Goal: Task Accomplishment & Management: Use online tool/utility

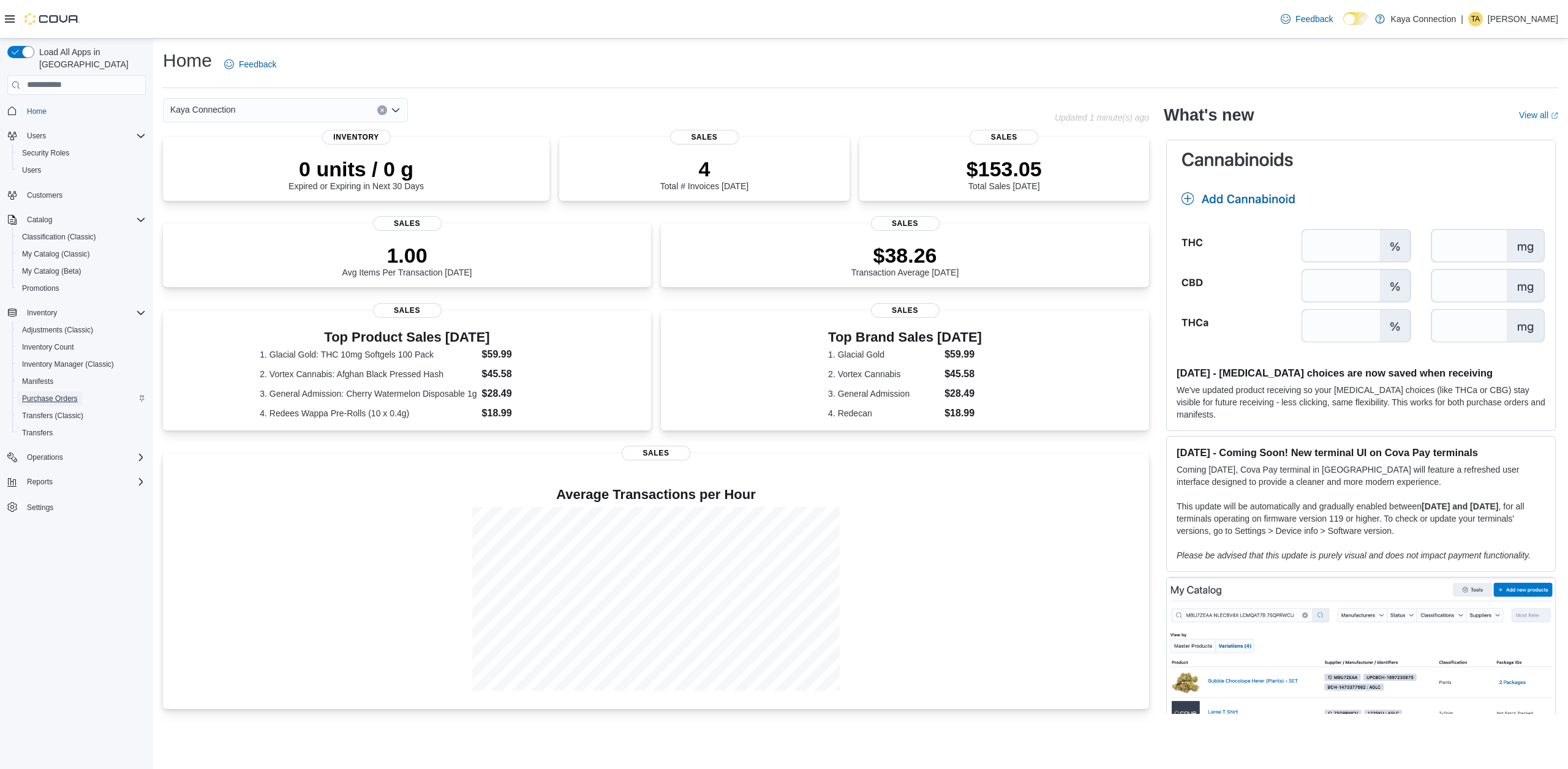
click at [75, 393] on span "Purchase Orders" at bounding box center [50, 398] width 56 height 10
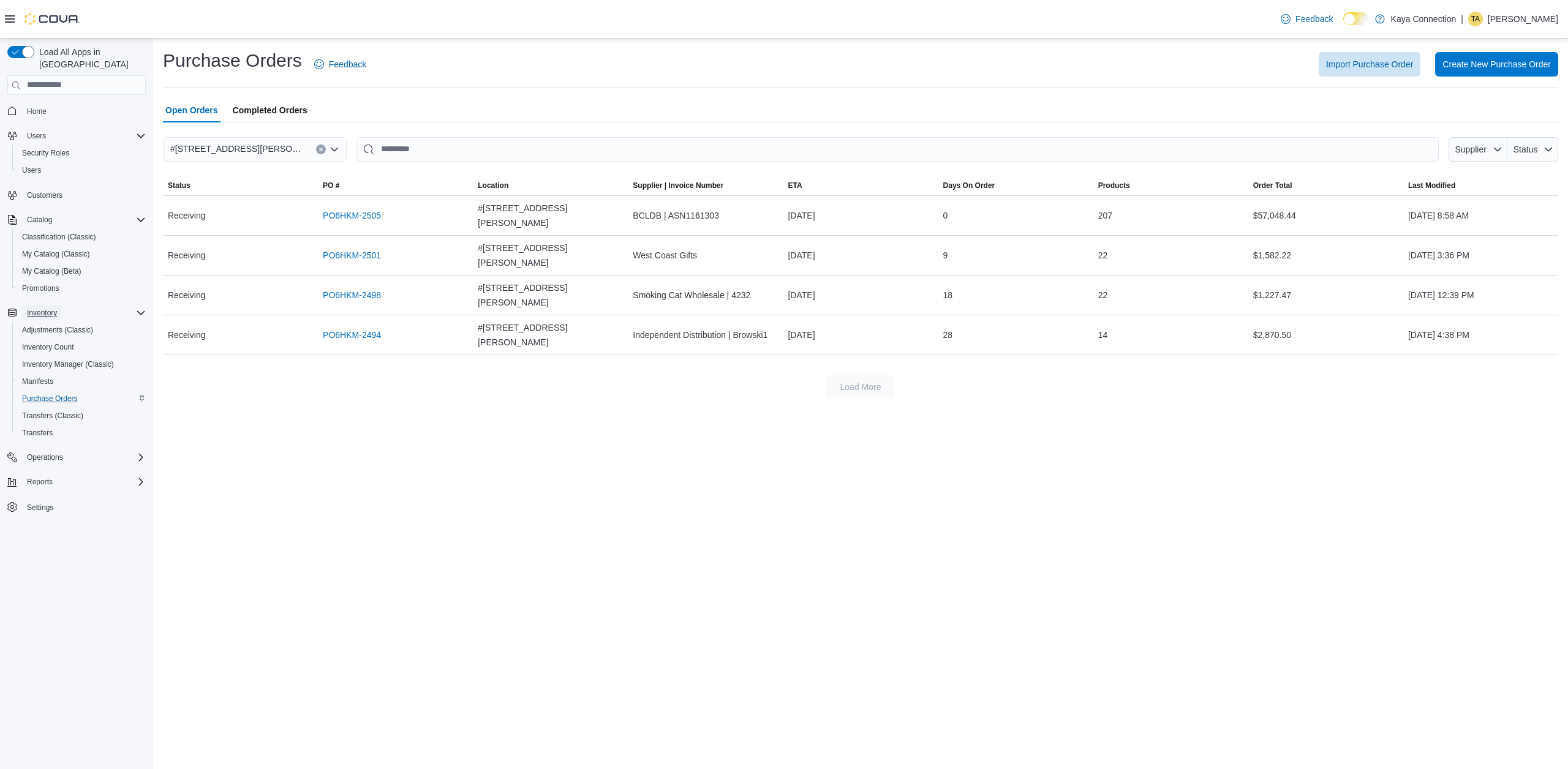
click at [56, 308] on span "Inventory" at bounding box center [42, 312] width 30 height 10
click at [56, 308] on span "Inventory" at bounding box center [42, 312] width 30 height 10
click at [63, 342] on span "Inventory Count" at bounding box center [48, 347] width 52 height 10
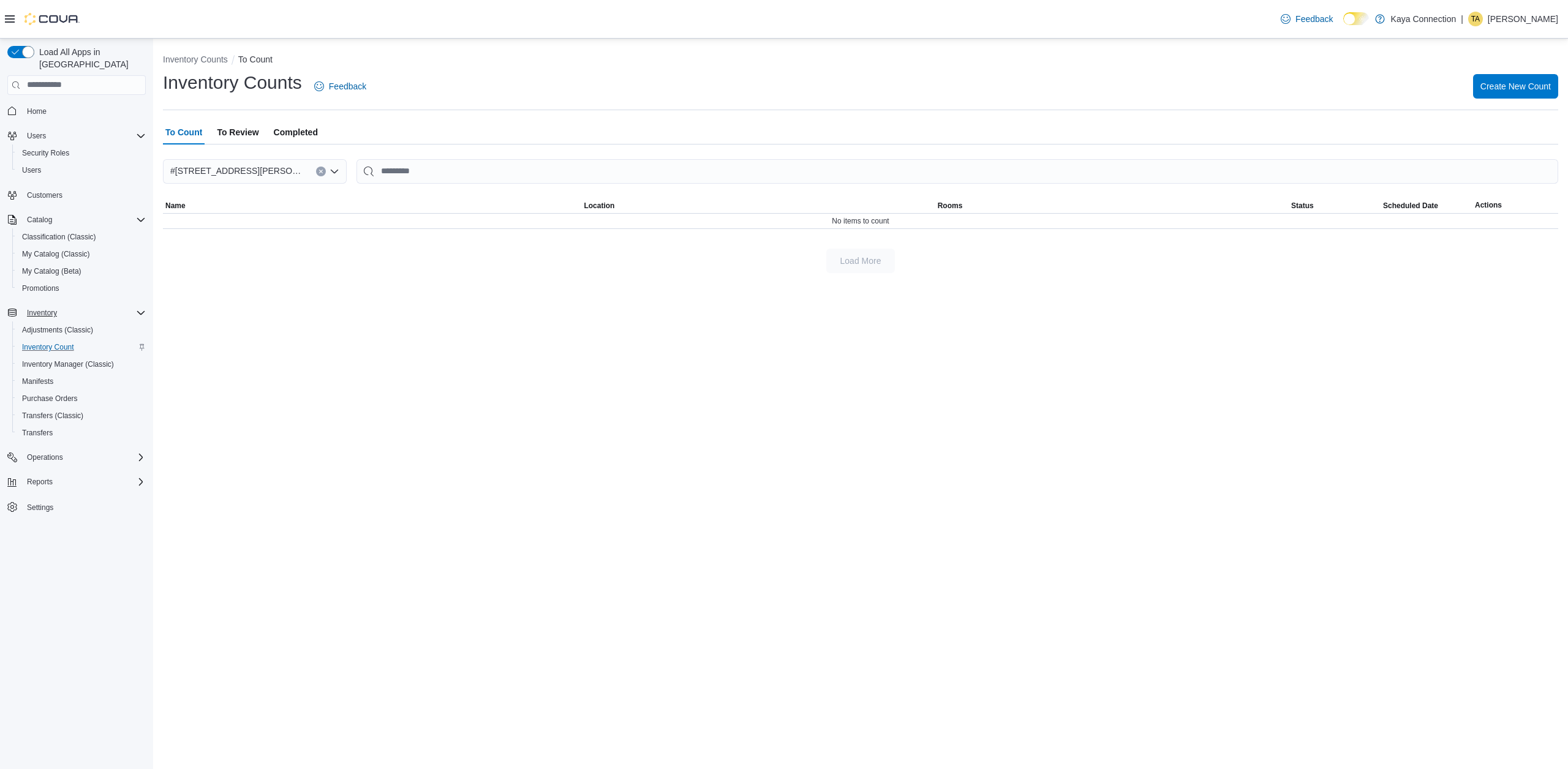
click at [248, 132] on span "To Review" at bounding box center [237, 132] width 42 height 25
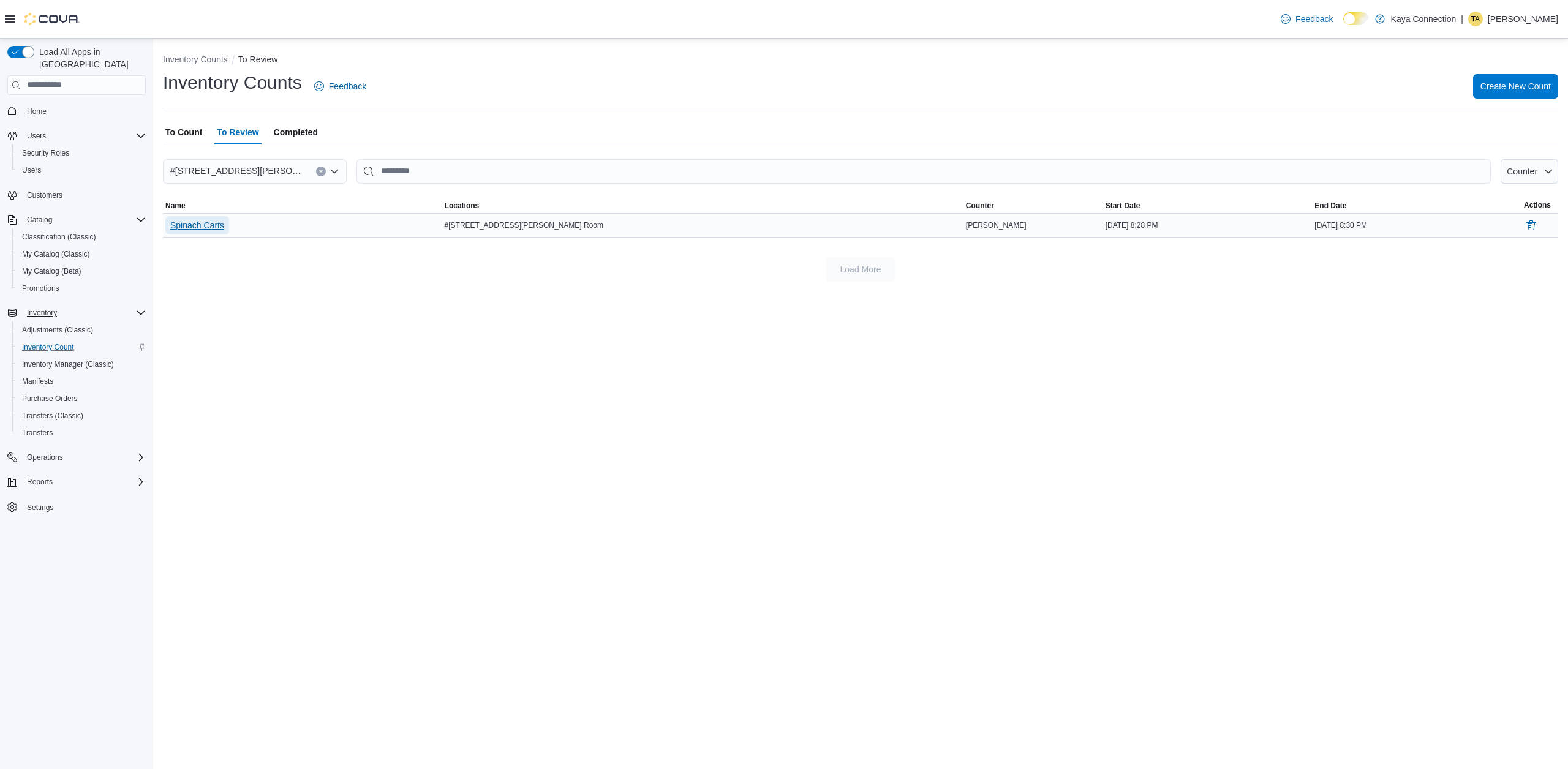
click at [217, 227] on span "Spinach Carts" at bounding box center [197, 224] width 54 height 12
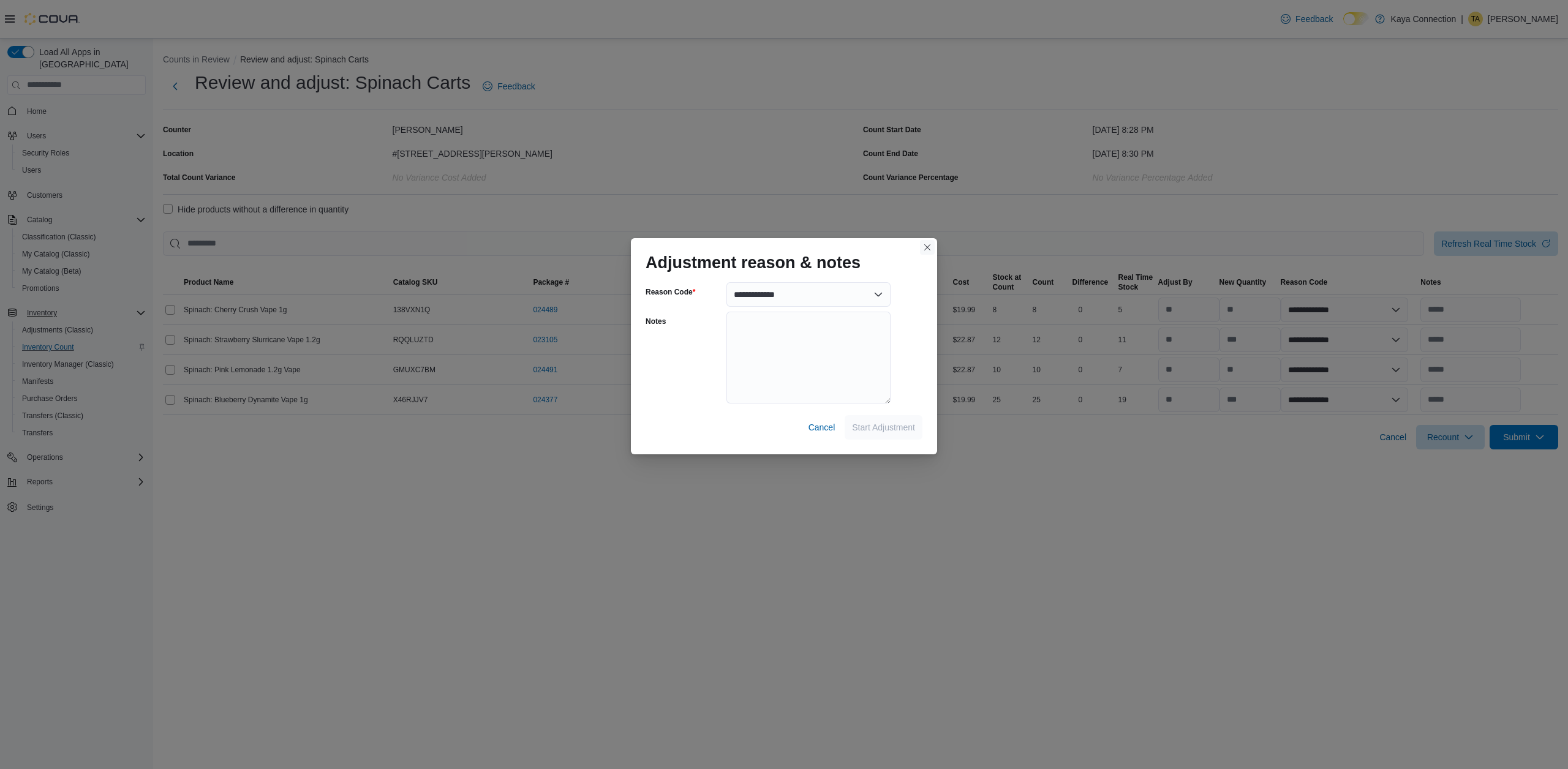
click at [930, 249] on button "Closes this modal window" at bounding box center [927, 247] width 15 height 15
click at [927, 247] on button "Closes this modal window" at bounding box center [927, 247] width 15 height 15
click at [923, 250] on button "Closes this modal window" at bounding box center [927, 247] width 15 height 15
click at [808, 427] on span "Cancel" at bounding box center [822, 427] width 27 height 12
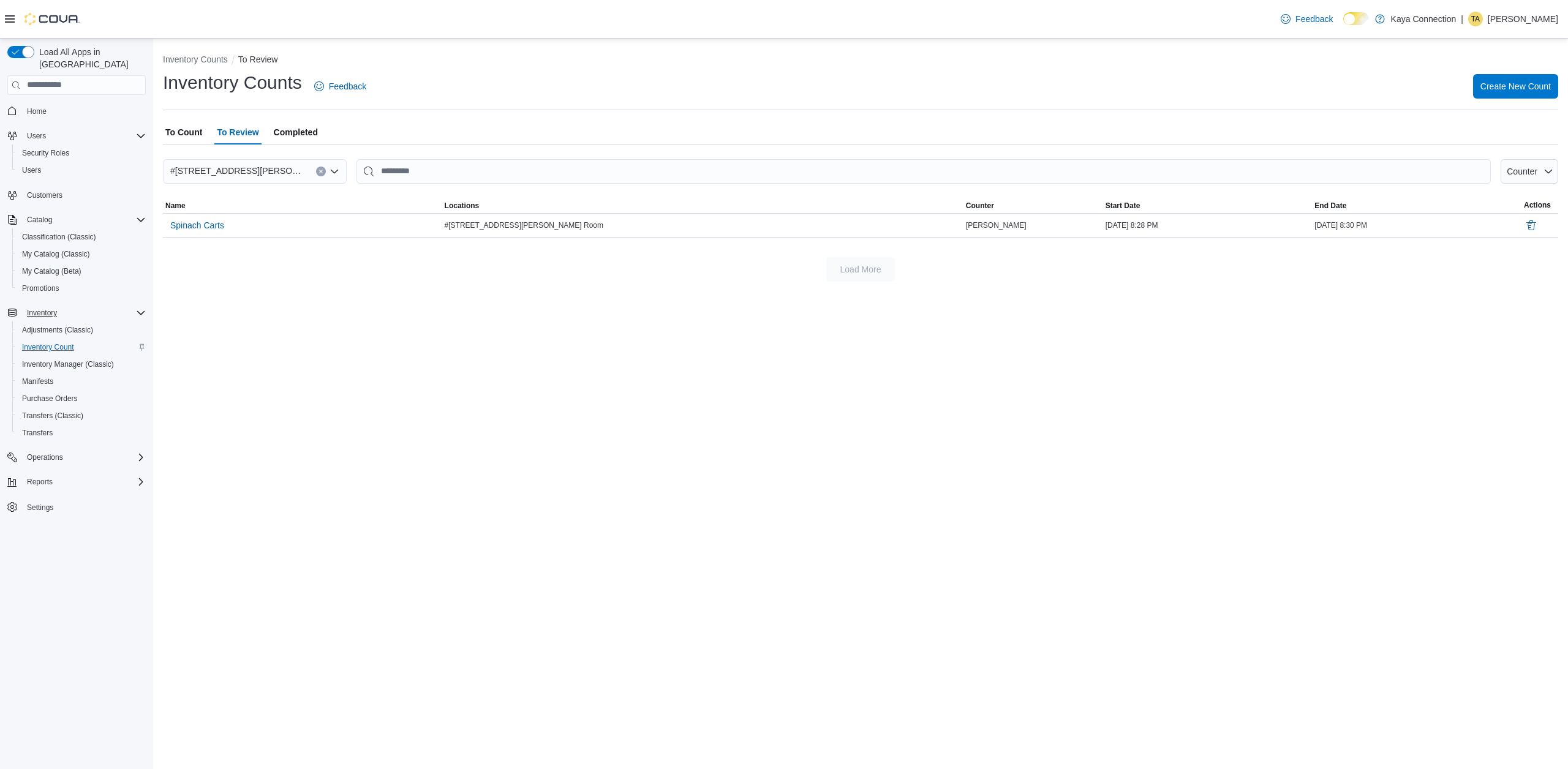
click at [295, 129] on span "Completed" at bounding box center [296, 132] width 44 height 25
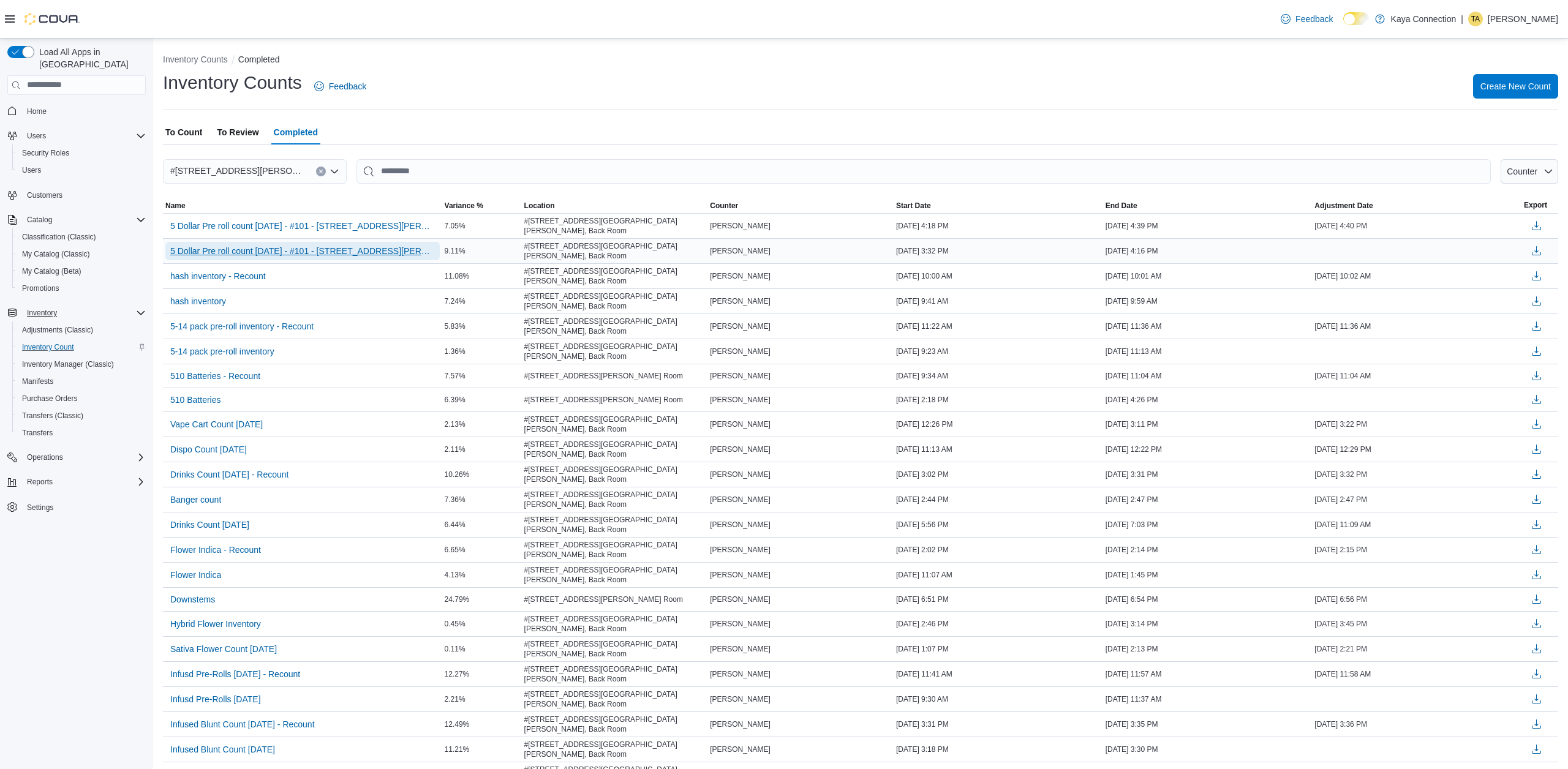
click at [307, 250] on span "5 Dollar Pre roll count [DATE] - #101 - [STREET_ADDRESS][PERSON_NAME]" at bounding box center [303, 251] width 265 height 12
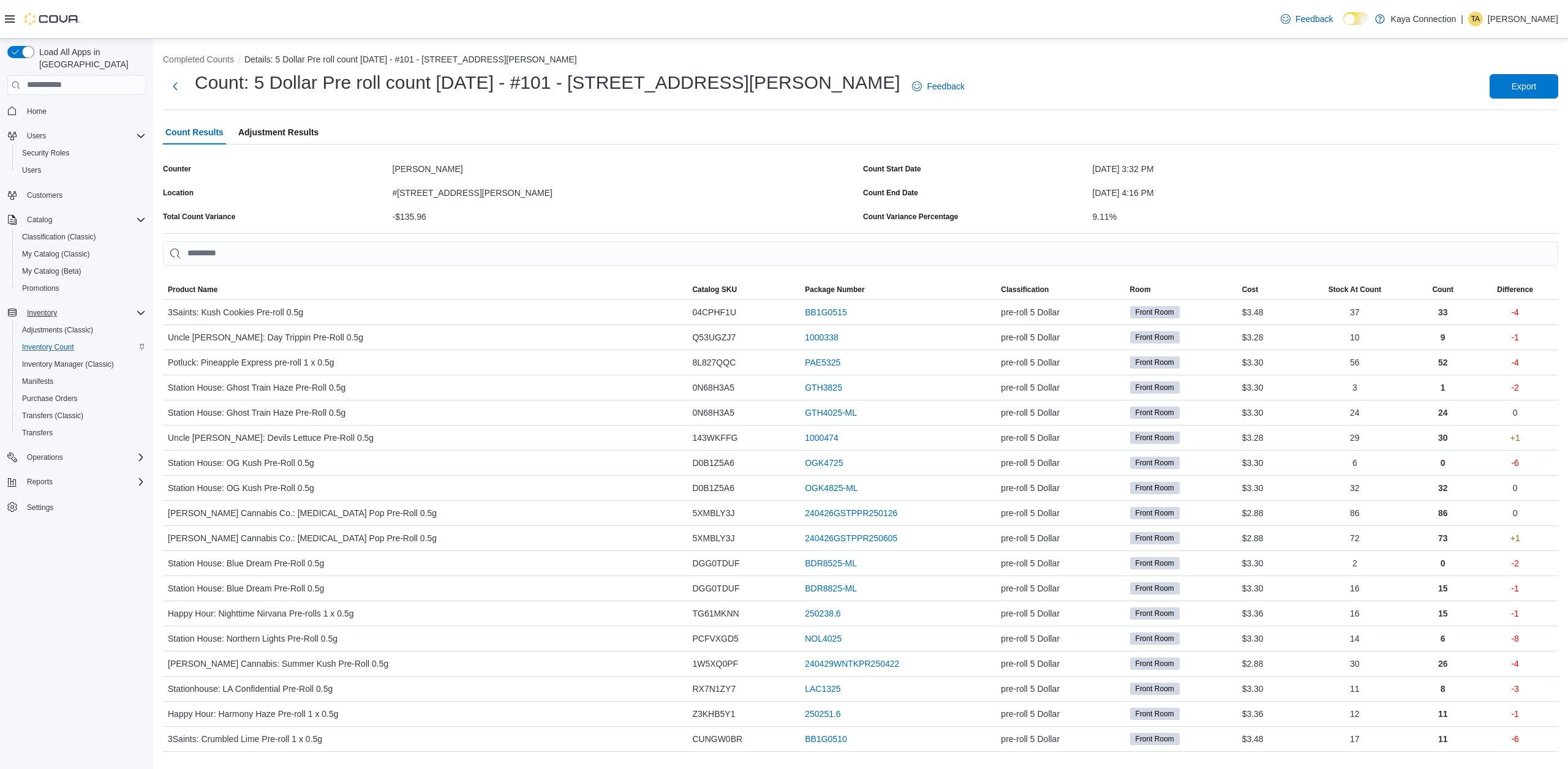
click at [270, 129] on span "Adjustment Results" at bounding box center [278, 132] width 80 height 25
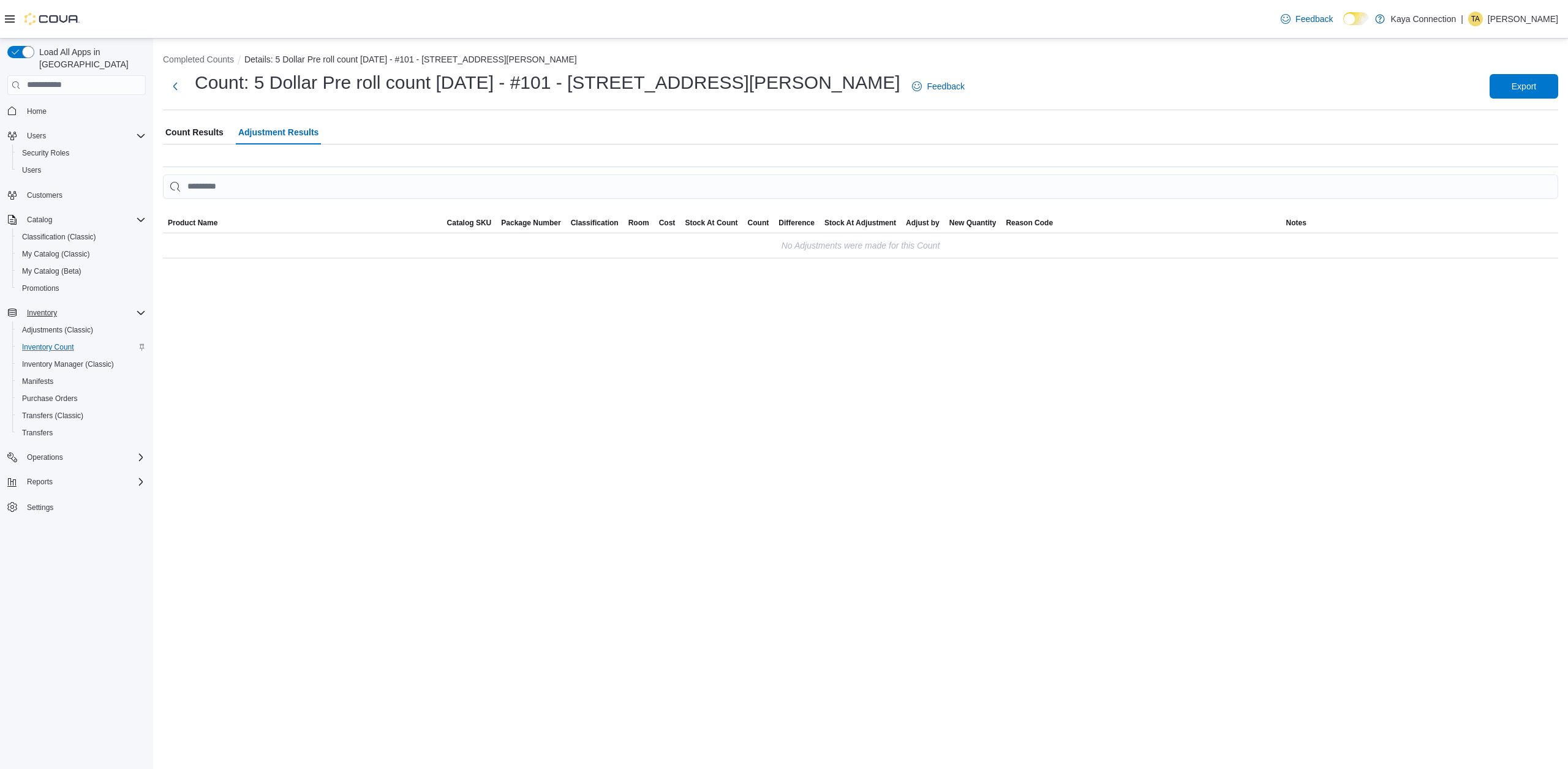
click at [207, 130] on span "Count Results" at bounding box center [194, 132] width 58 height 25
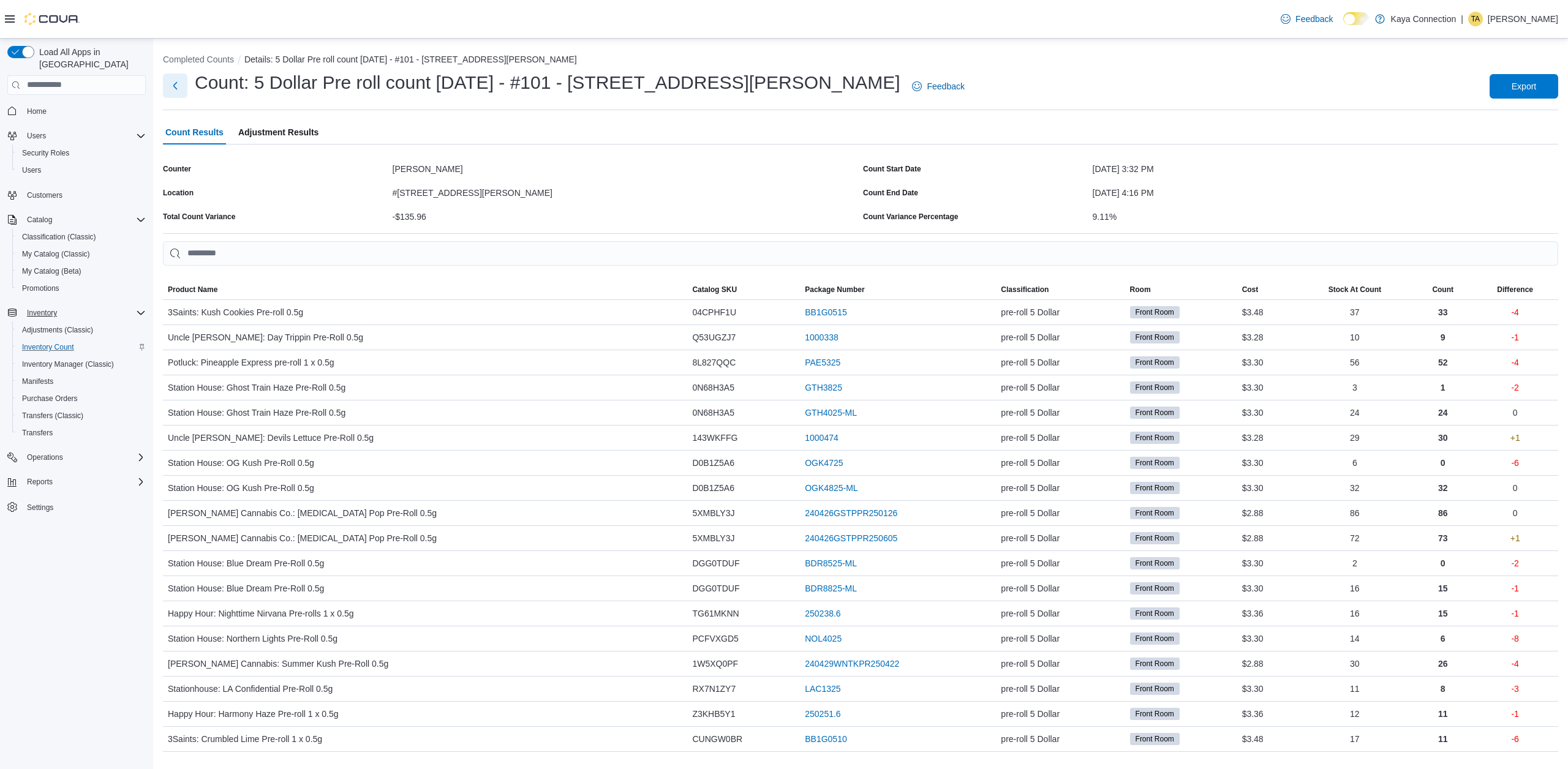
click at [178, 82] on button "Next" at bounding box center [174, 86] width 25 height 25
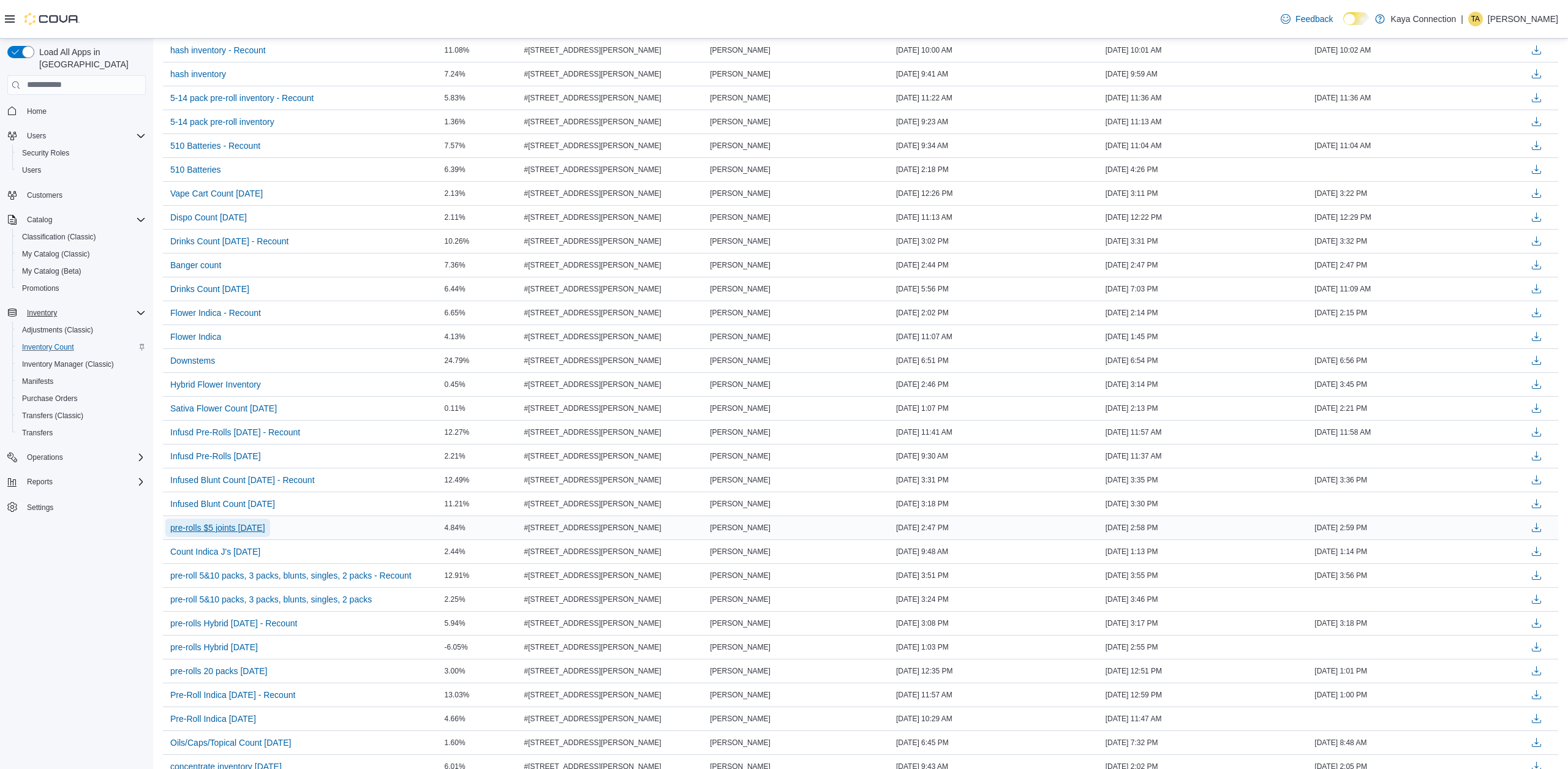
scroll to position [222, 0]
click at [263, 527] on span "pre-rolls $5 joints [DATE]" at bounding box center [218, 528] width 95 height 12
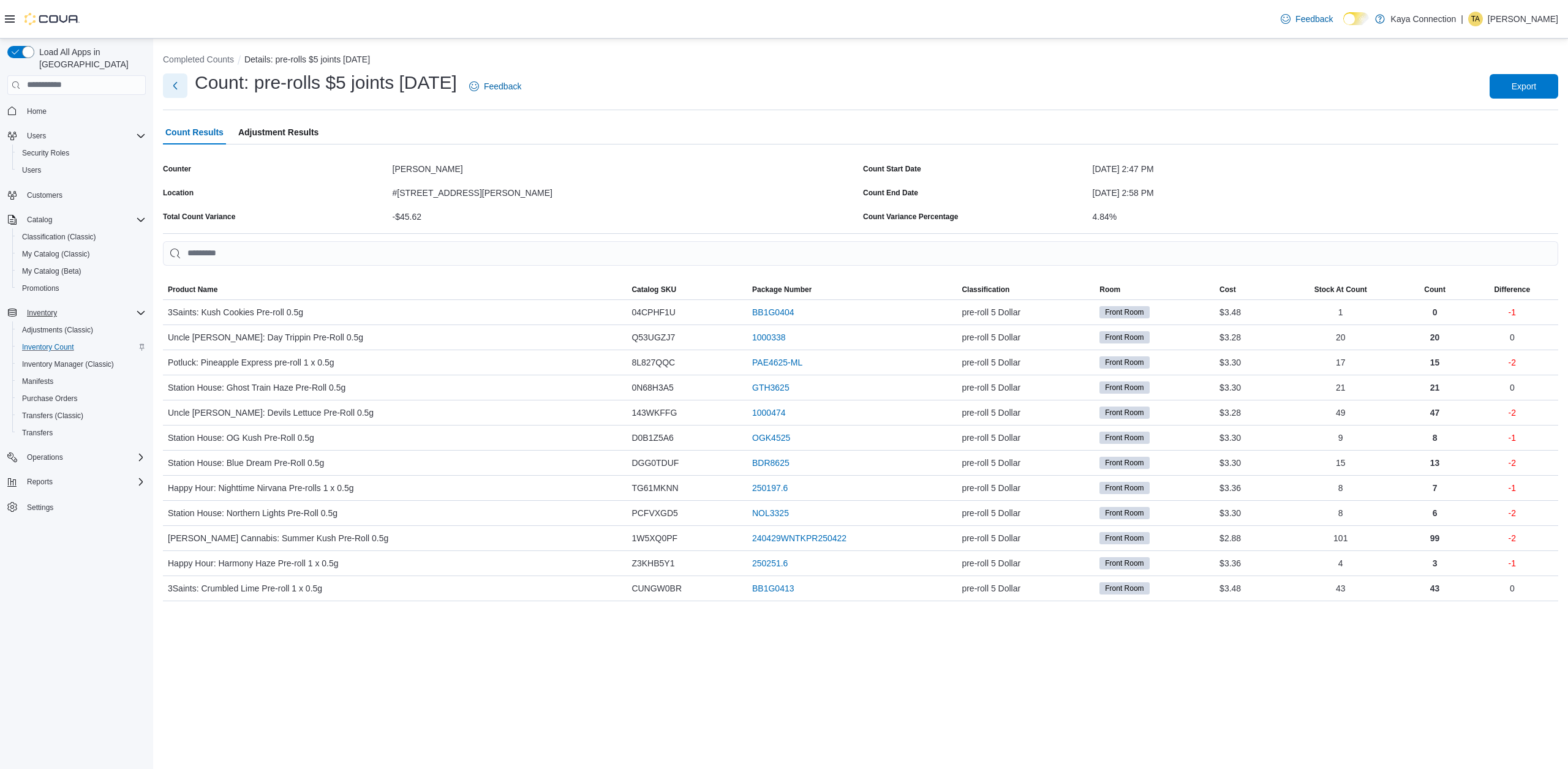
click at [178, 87] on button "Next" at bounding box center [174, 86] width 25 height 25
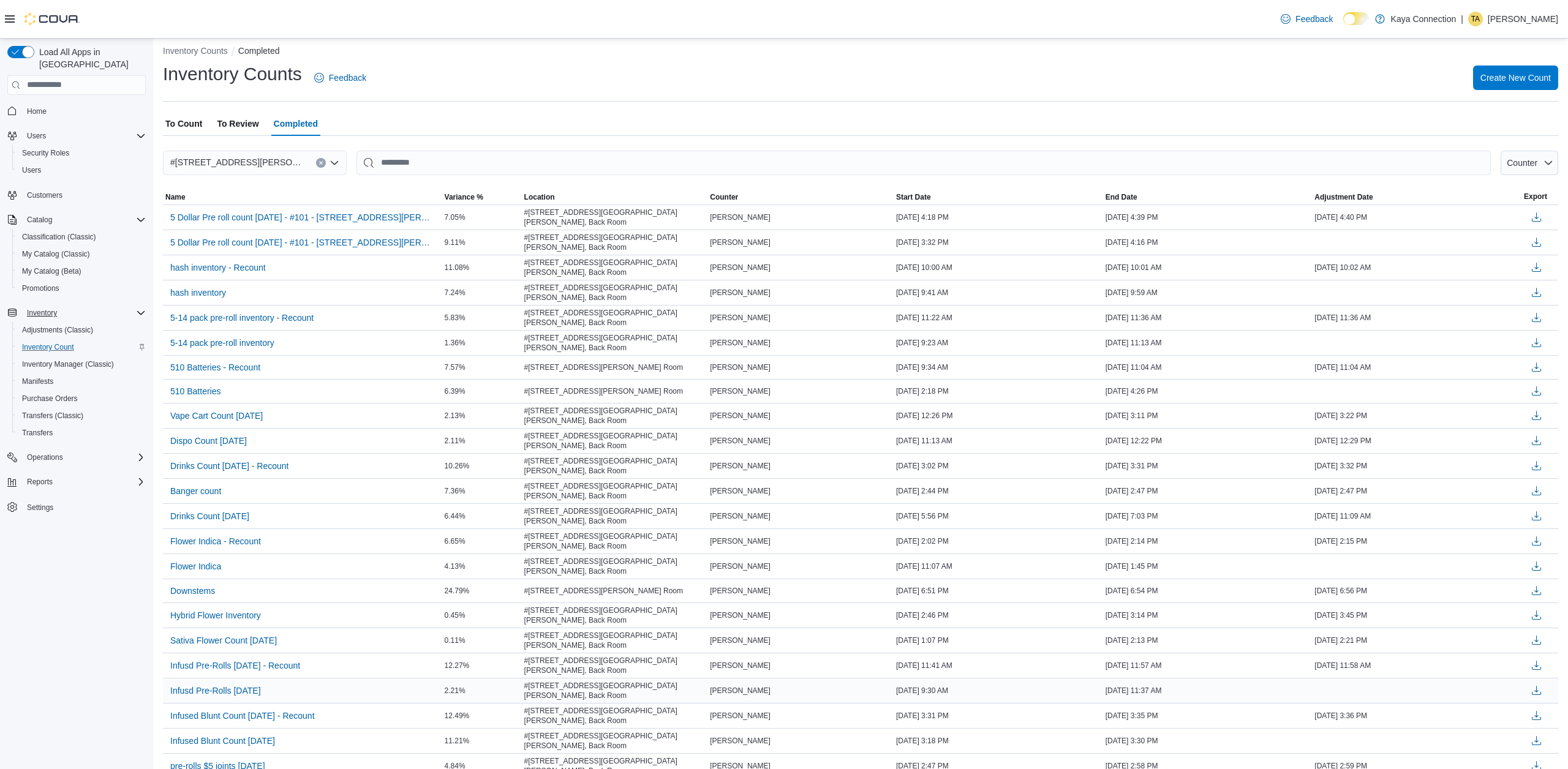
scroll to position [7, 0]
click at [243, 270] on span "hash inventory - Recount" at bounding box center [218, 268] width 95 height 12
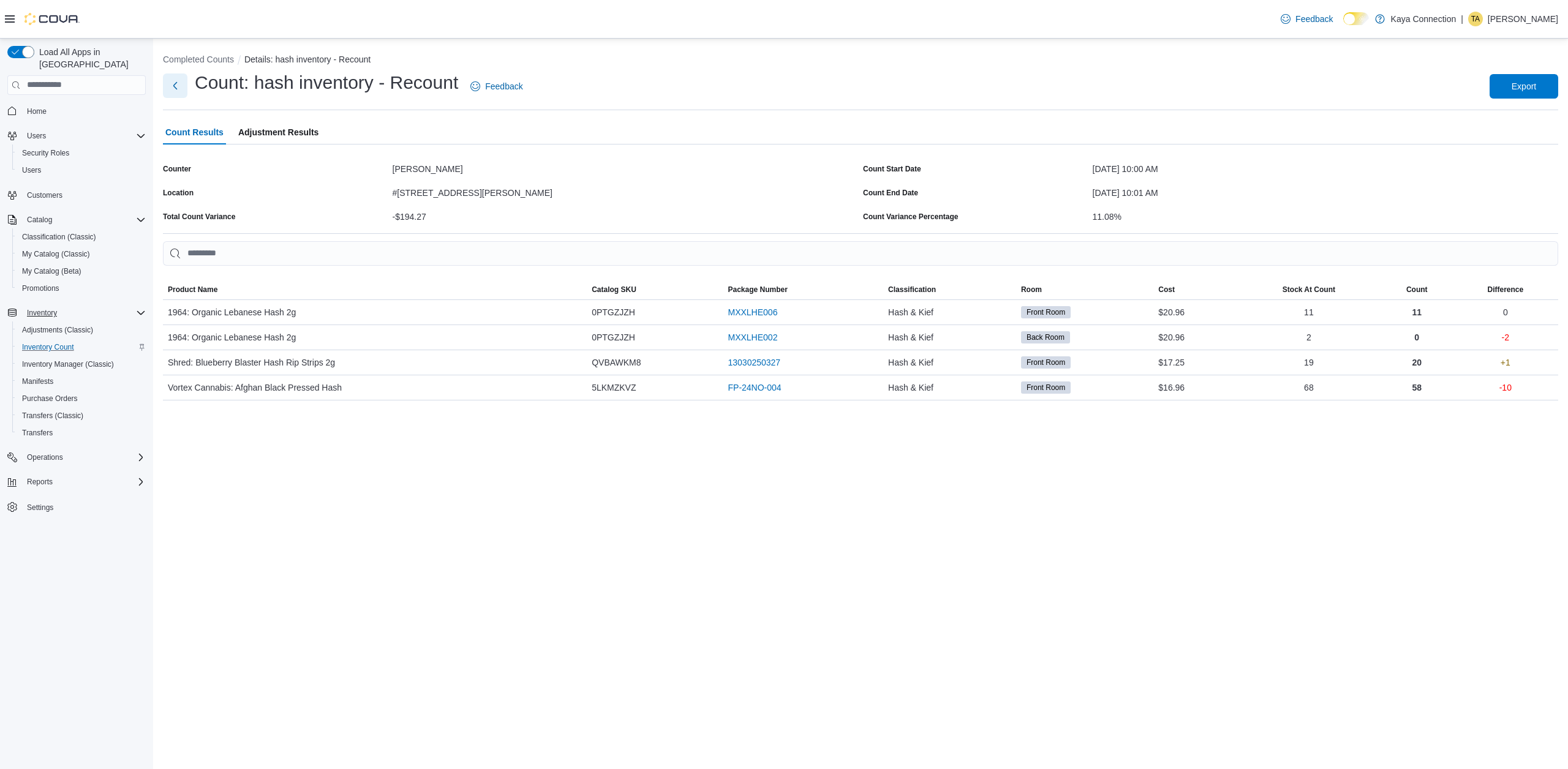
click at [176, 87] on button "Next" at bounding box center [174, 86] width 25 height 25
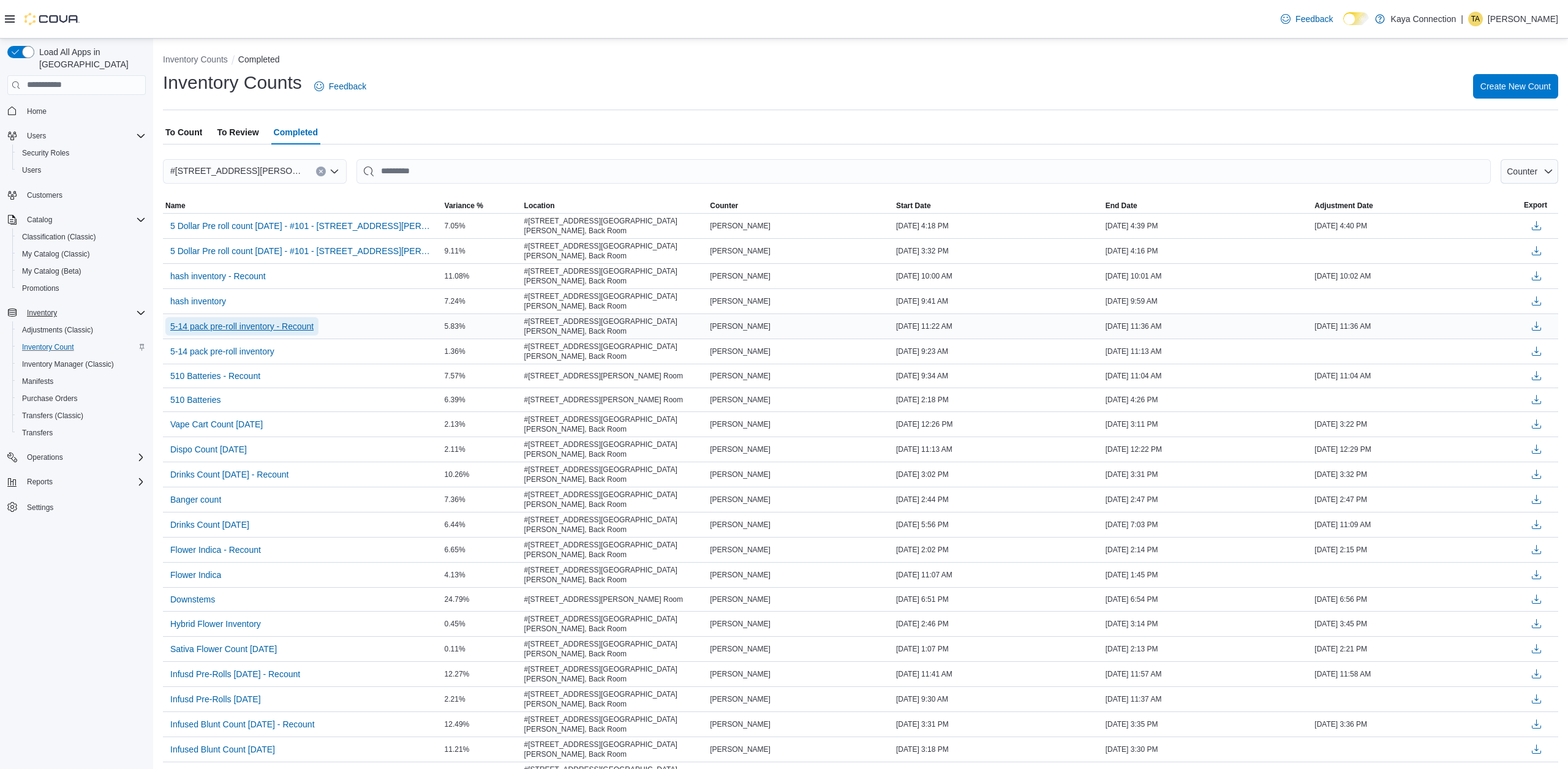
click at [270, 320] on span "5-14 pack pre-roll inventory - Recount" at bounding box center [242, 326] width 144 height 12
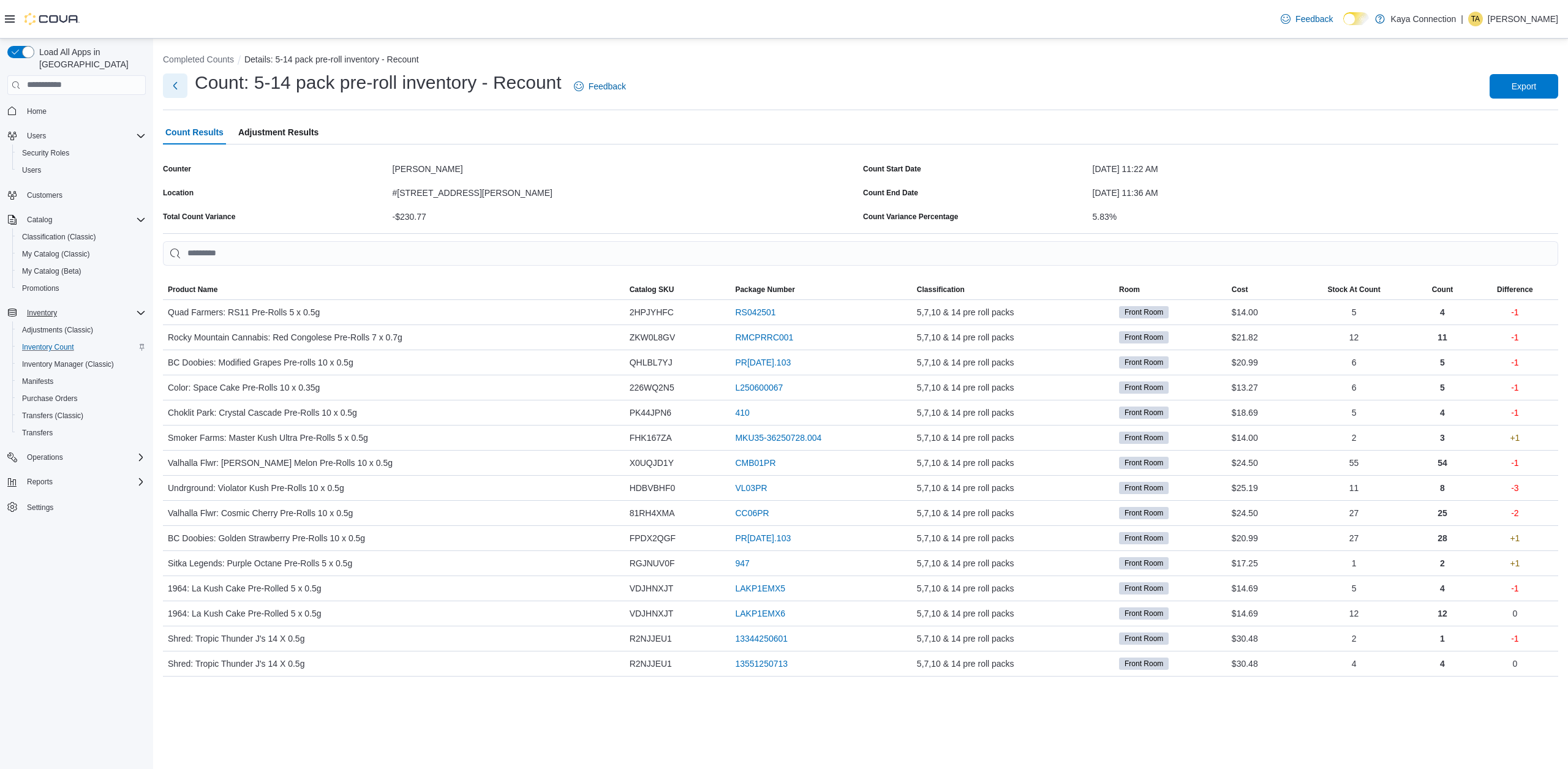
click at [178, 81] on button "Next" at bounding box center [174, 86] width 25 height 25
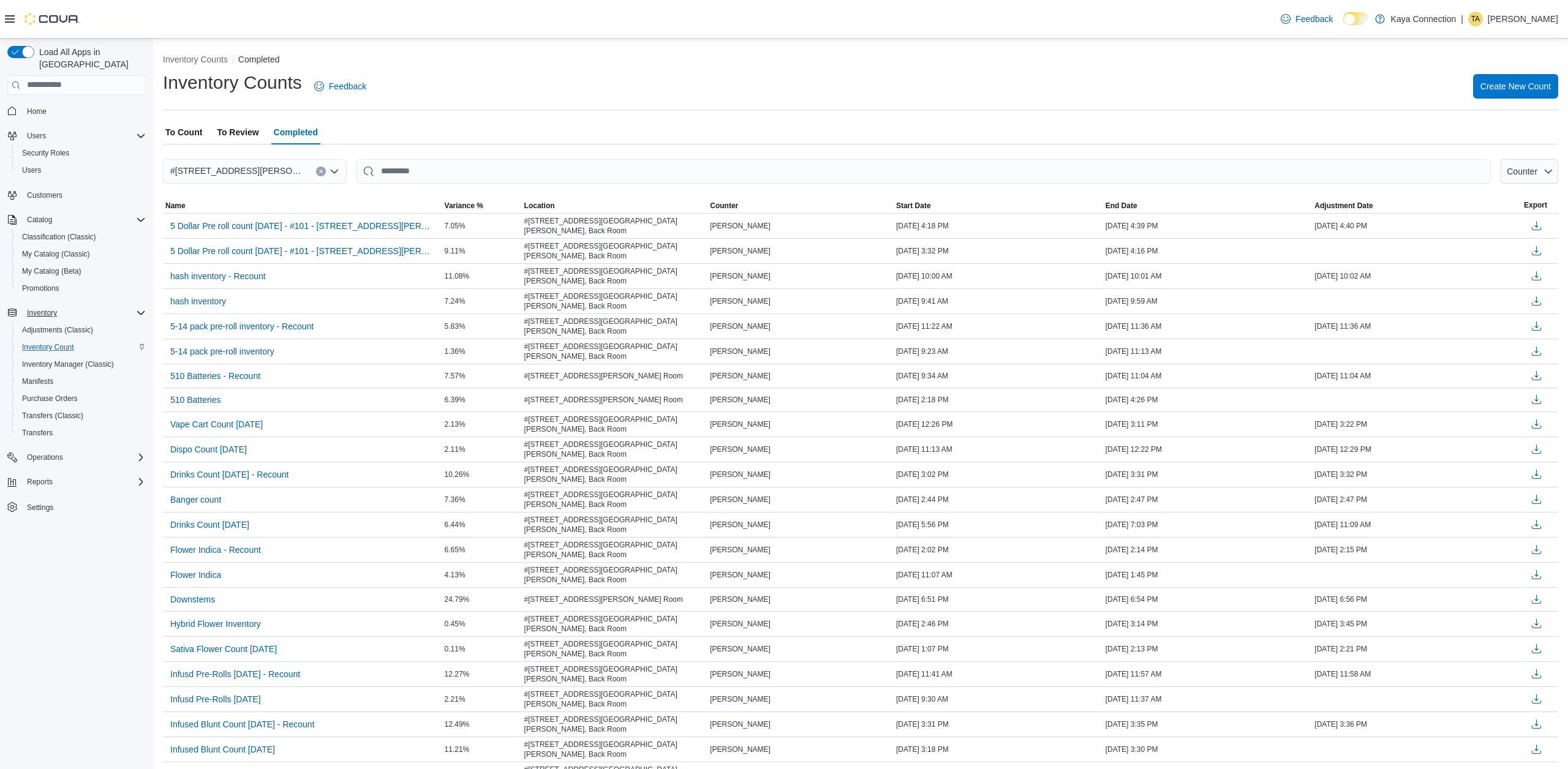
click at [187, 133] on span "To Count" at bounding box center [183, 132] width 36 height 25
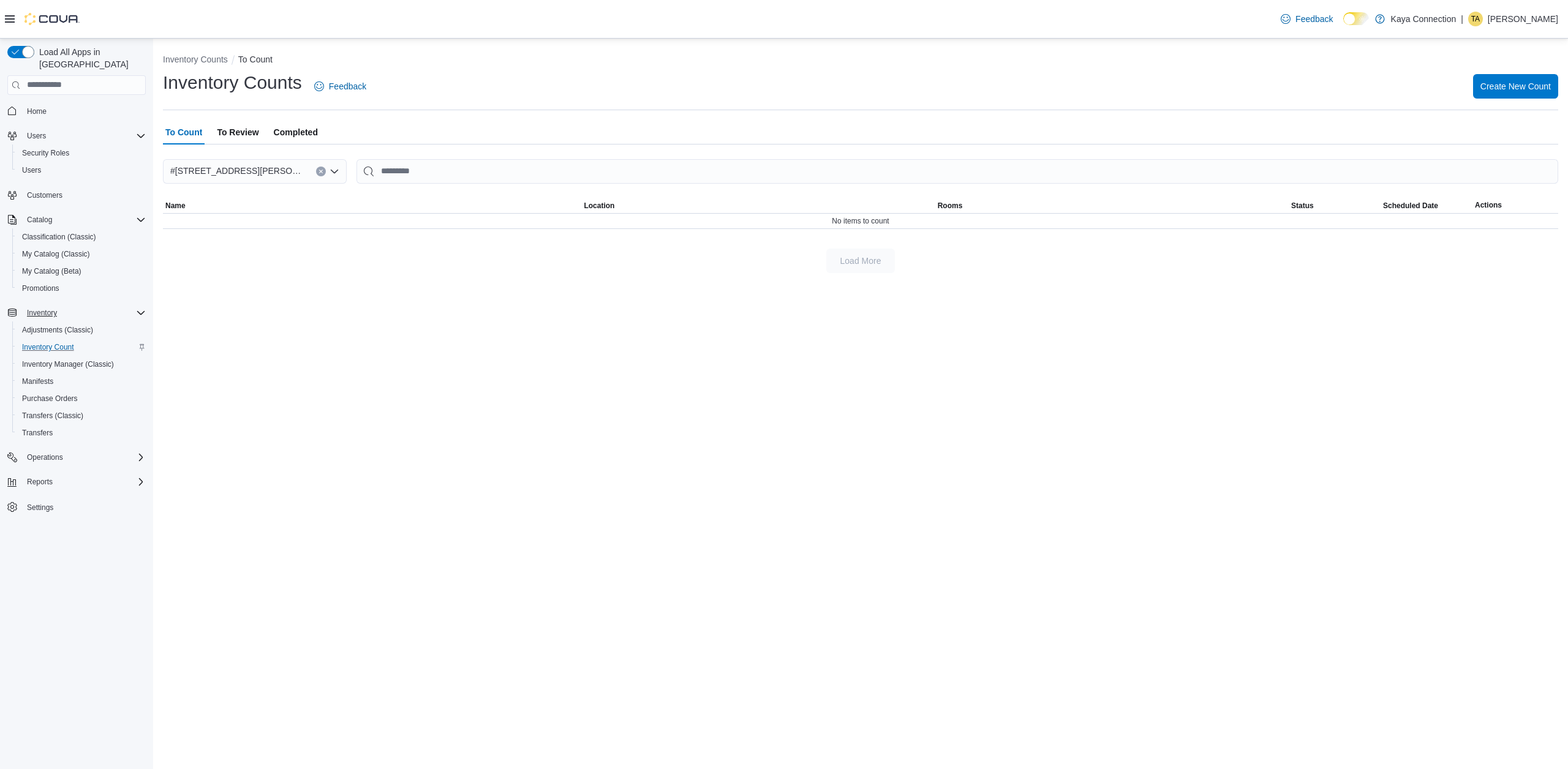
click at [243, 134] on span "To Review" at bounding box center [237, 132] width 42 height 25
click at [297, 132] on span "Completed" at bounding box center [296, 132] width 44 height 25
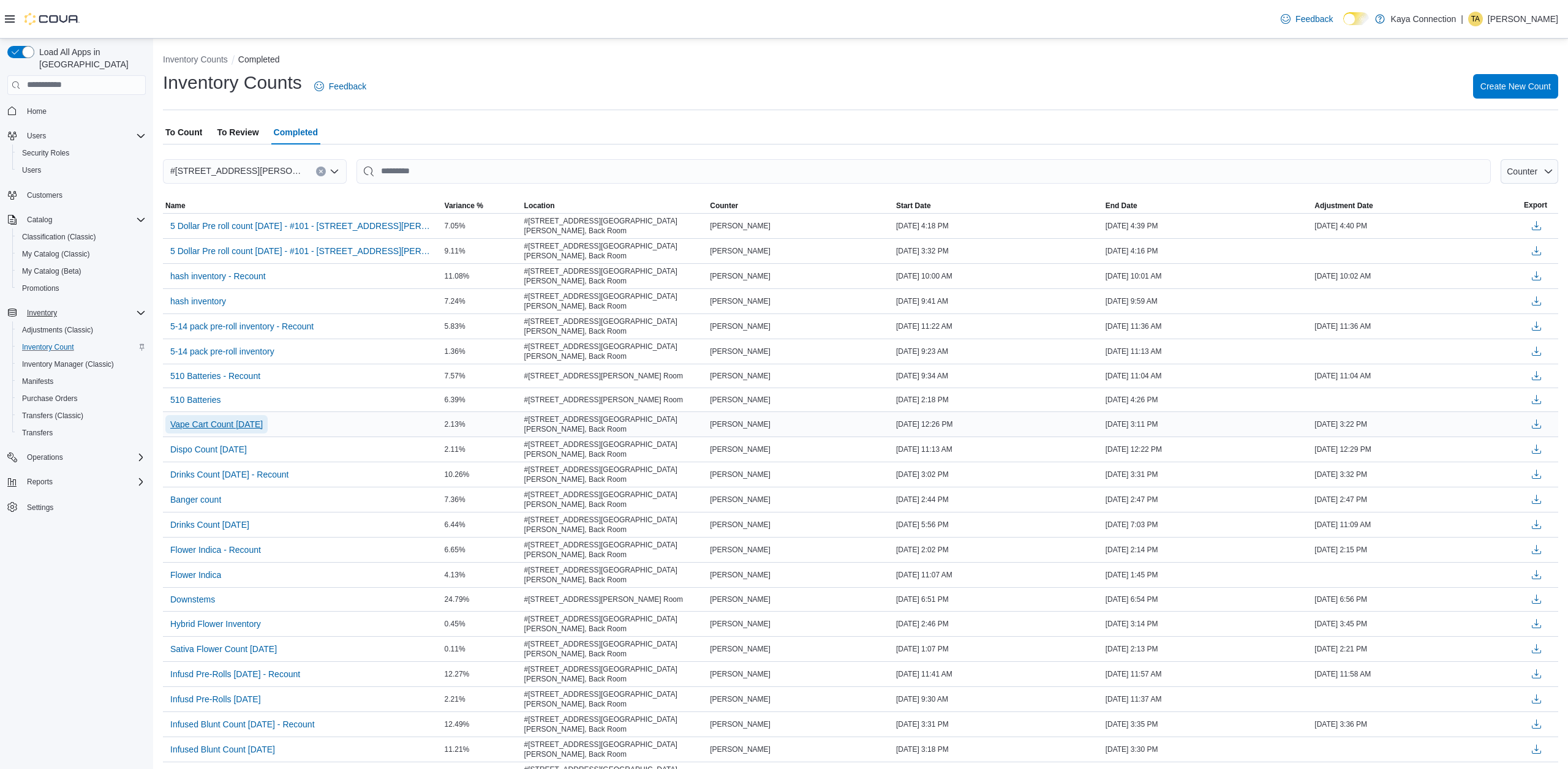
click at [263, 418] on span "Vape Cart Count [DATE]" at bounding box center [217, 423] width 93 height 12
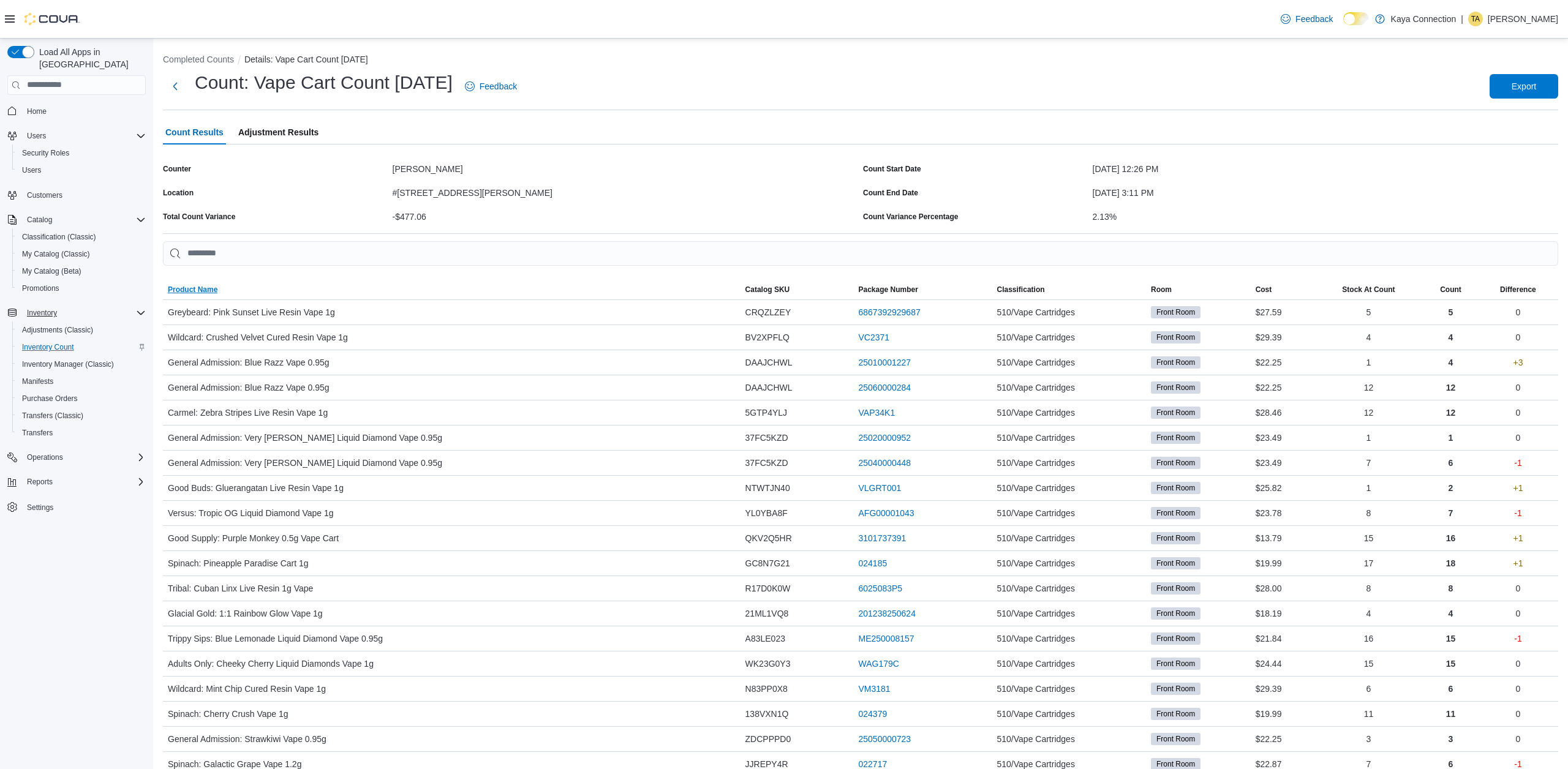
click at [213, 290] on span "Product Name" at bounding box center [193, 289] width 50 height 10
click at [169, 90] on button "Next" at bounding box center [174, 86] width 25 height 25
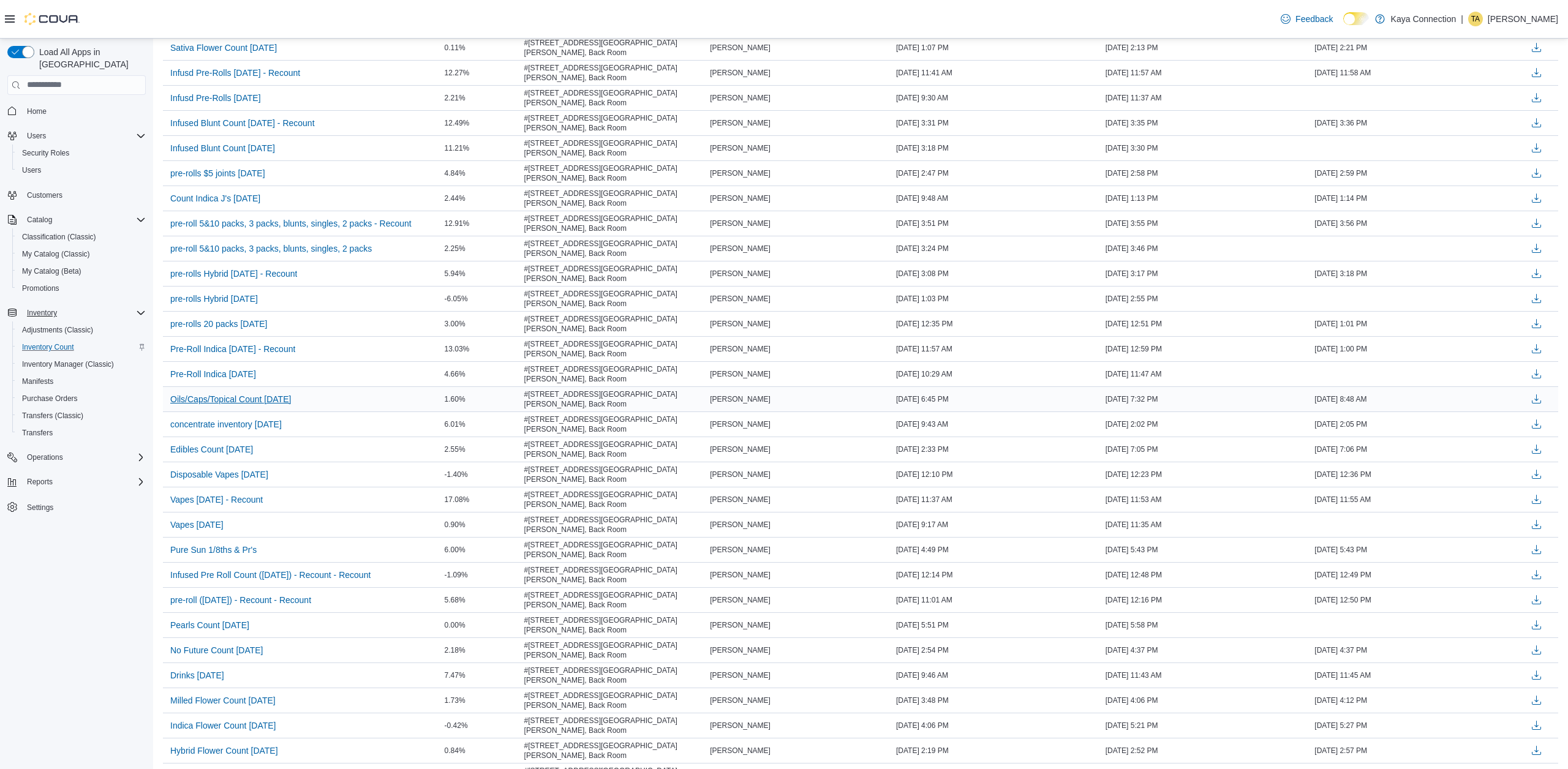
scroll to position [608, 0]
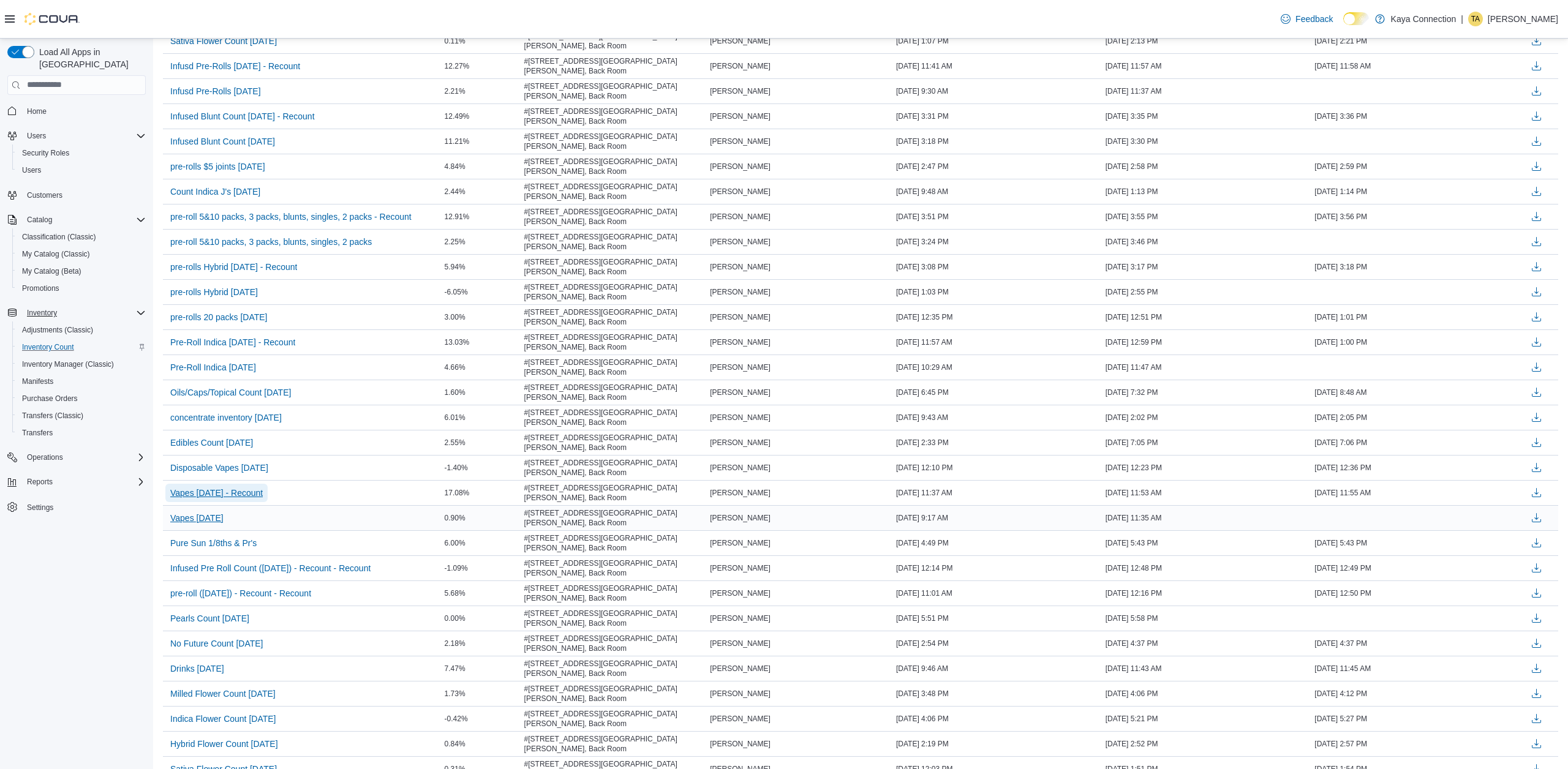
drag, startPoint x: 243, startPoint y: 449, endPoint x: 235, endPoint y: 474, distance: 26.2
click at [235, 475] on tbody "5 Dollar Pre roll count [DATE] - #101 - 124 [PERSON_NAME] - Recount 7.05% #101 …" at bounding box center [860, 231] width 1395 height 1251
click at [224, 511] on span "Vapes [DATE]" at bounding box center [197, 517] width 53 height 12
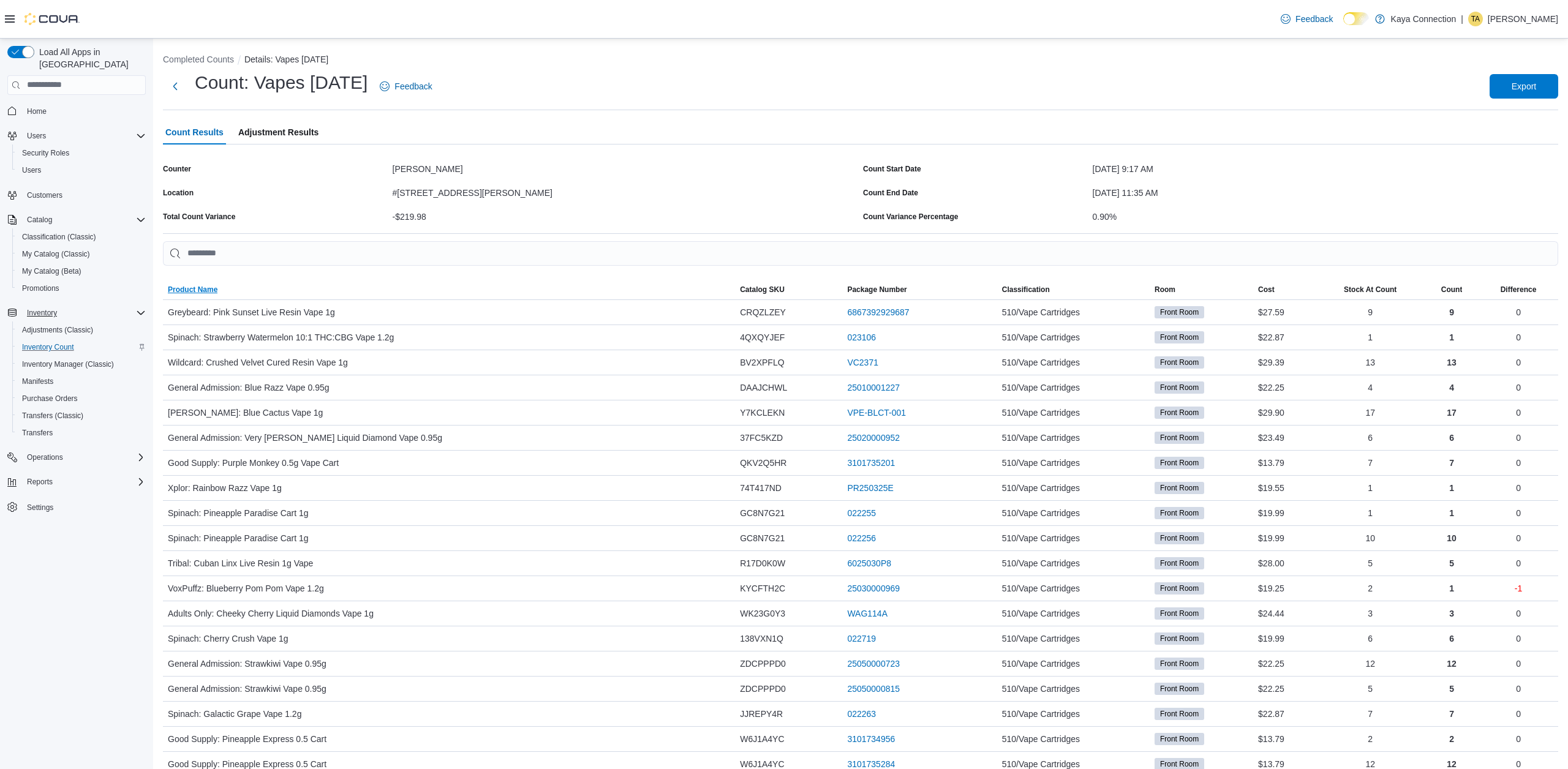
click at [204, 286] on span "Product Name" at bounding box center [193, 289] width 50 height 10
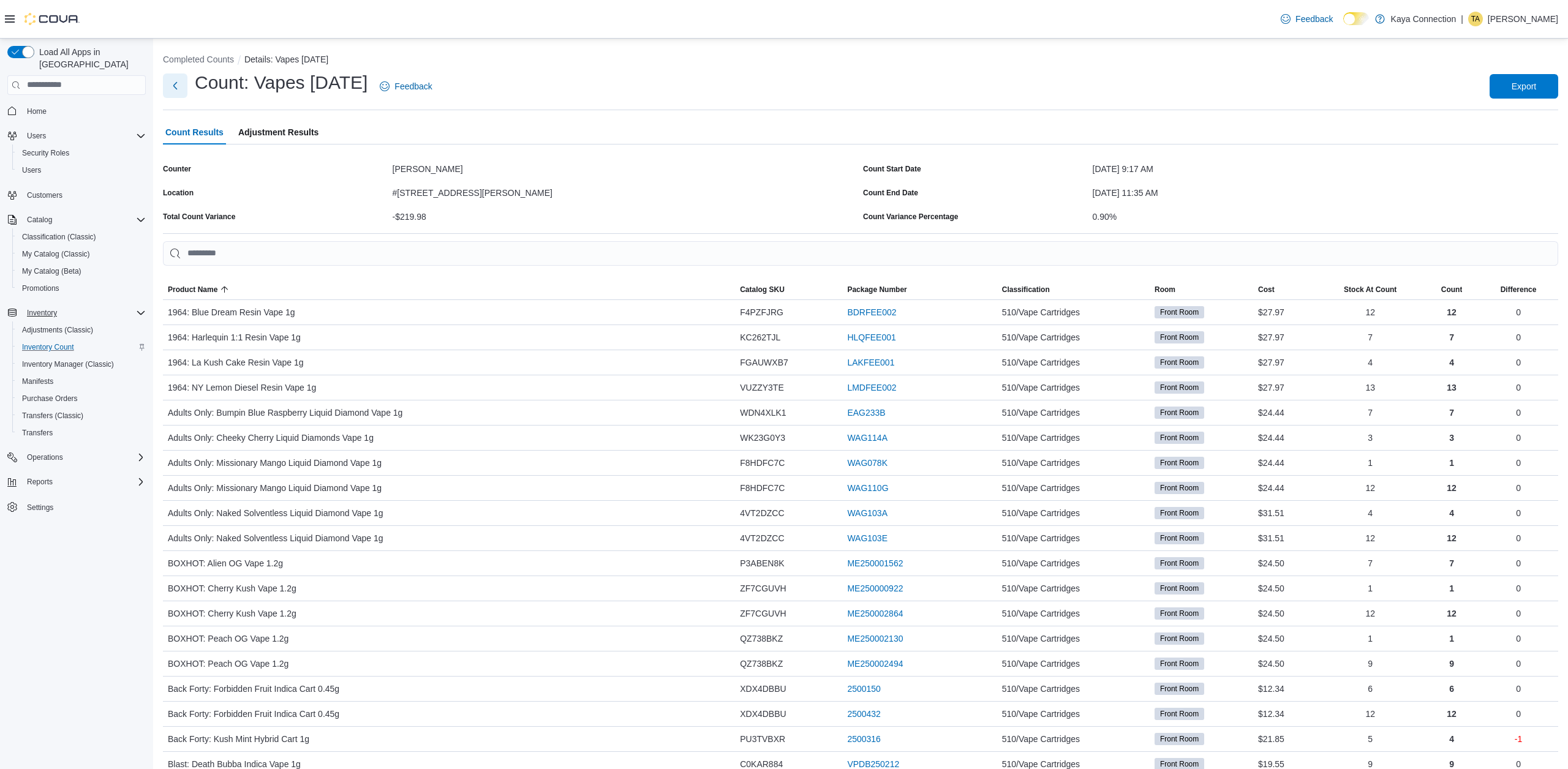
click at [178, 86] on button "Next" at bounding box center [174, 86] width 25 height 25
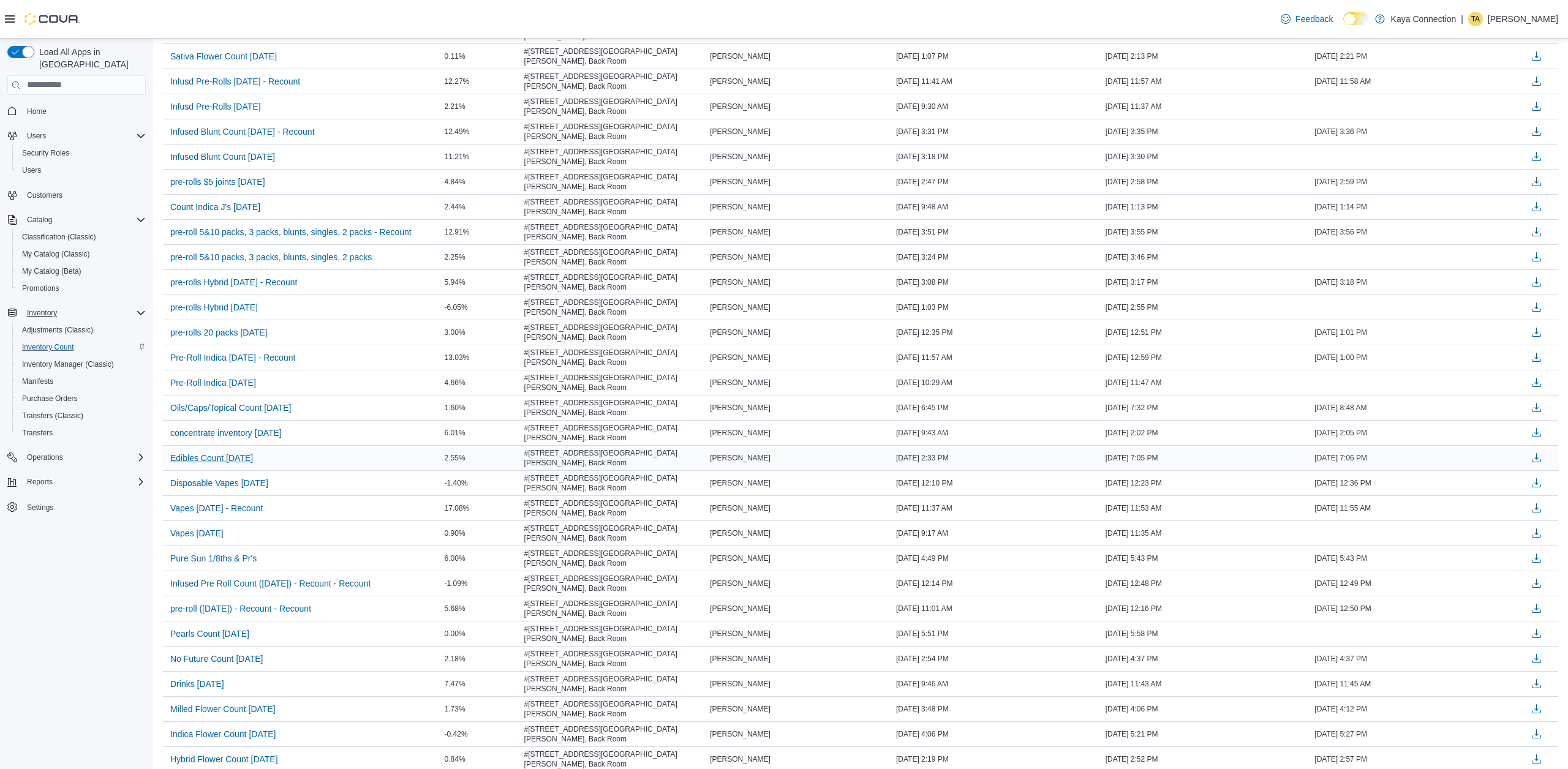
scroll to position [595, 0]
click at [255, 423] on span "concentrate inventory [DATE]" at bounding box center [226, 429] width 112 height 12
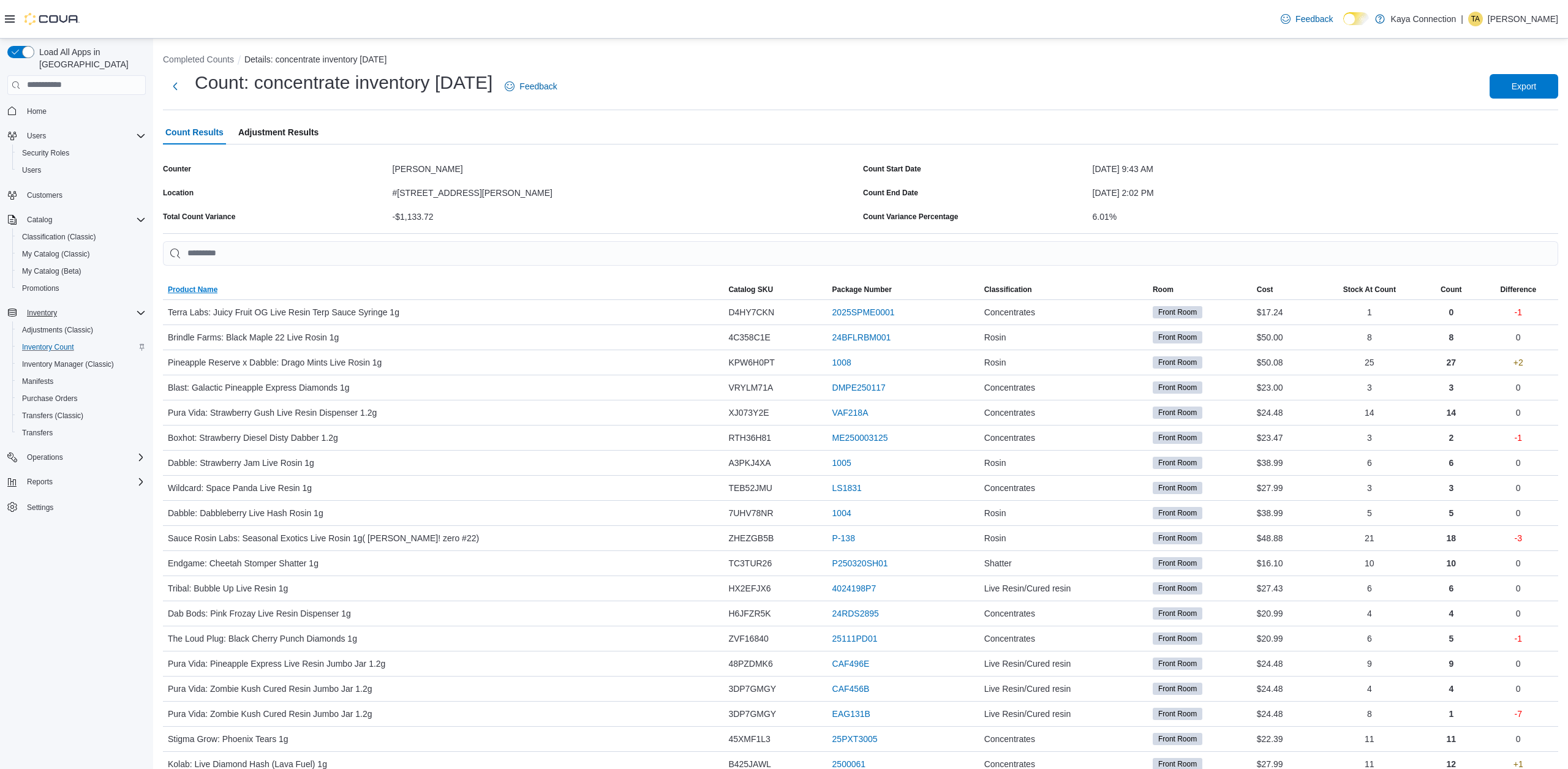
click at [197, 286] on span "Product Name" at bounding box center [193, 289] width 50 height 10
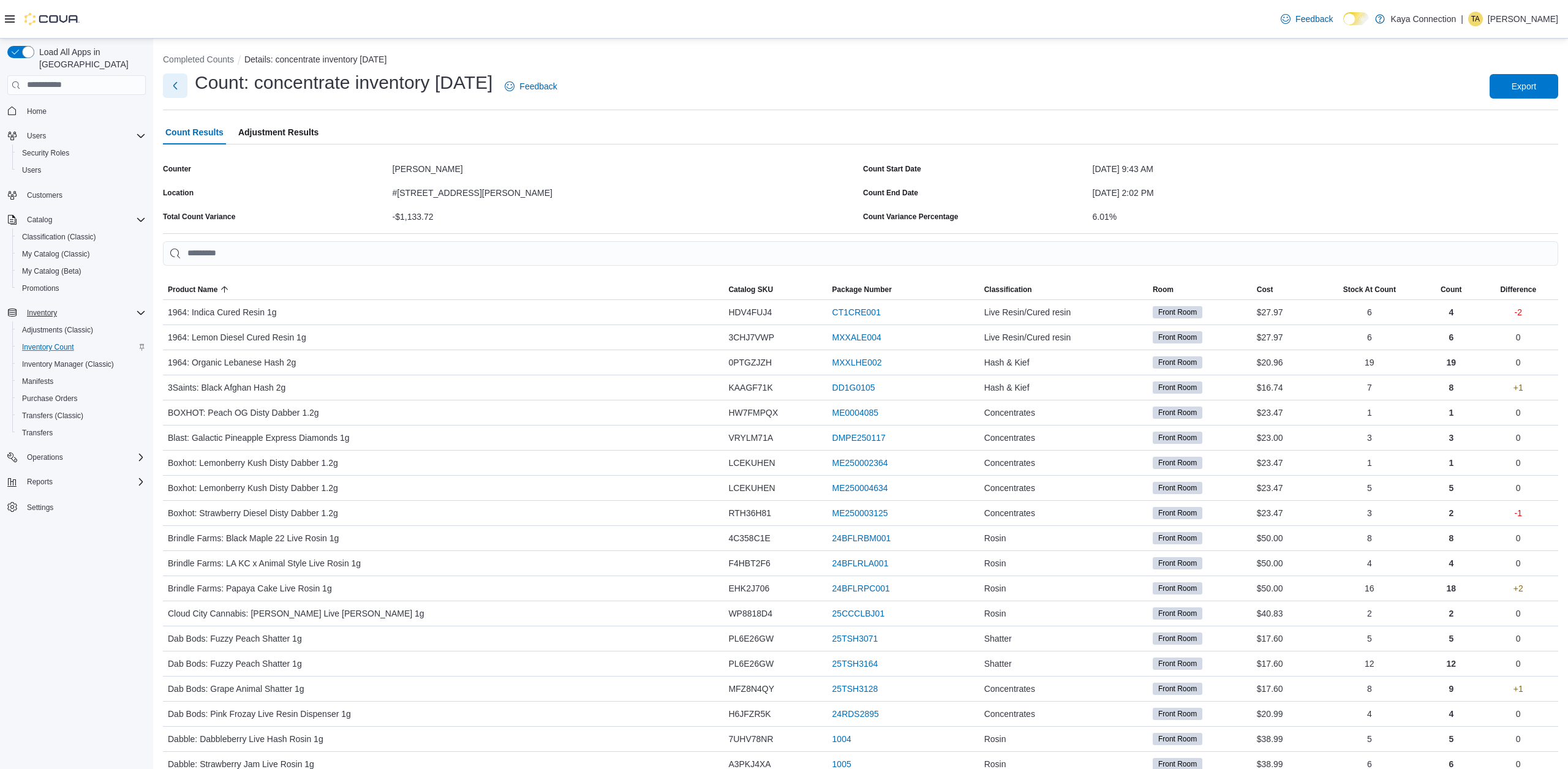
click at [176, 90] on button "Next" at bounding box center [174, 86] width 25 height 25
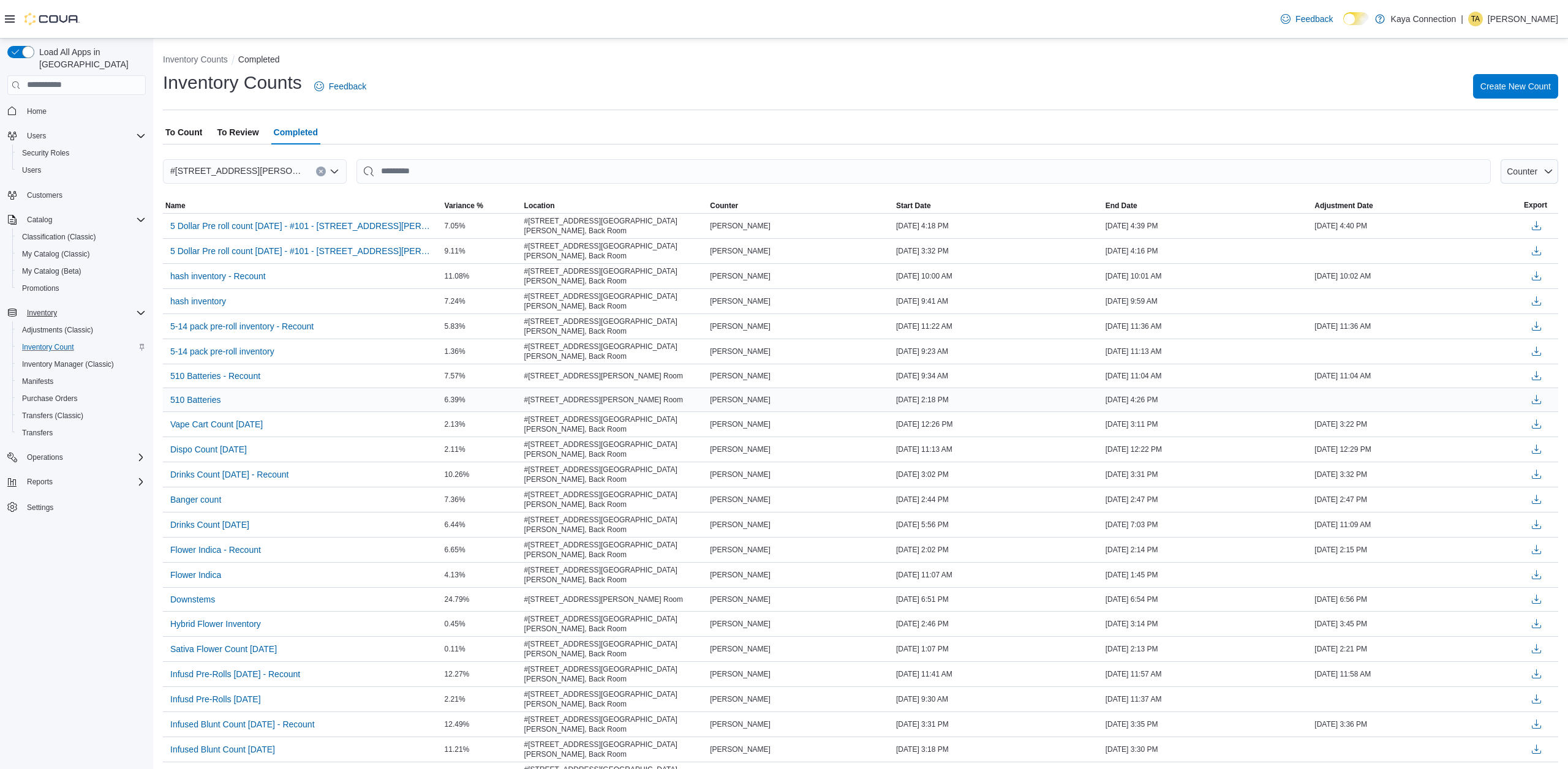
drag, startPoint x: 329, startPoint y: 296, endPoint x: 459, endPoint y: 383, distance: 156.4
click at [330, 296] on div "hash inventory" at bounding box center [302, 300] width 279 height 23
click at [182, 132] on span "To Count" at bounding box center [183, 132] width 36 height 25
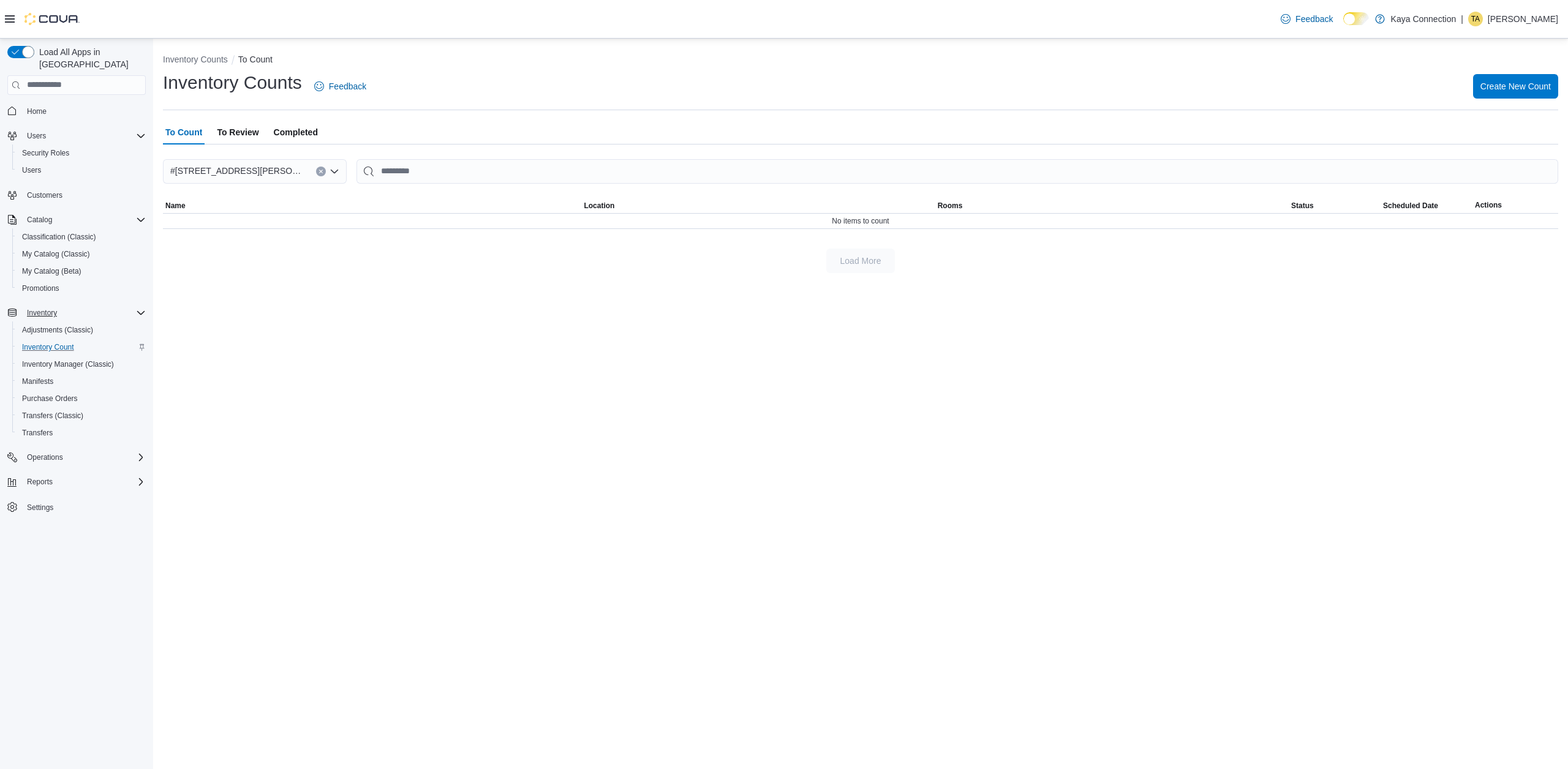
click at [305, 125] on span "Completed" at bounding box center [296, 132] width 44 height 25
